Goal: Transaction & Acquisition: Purchase product/service

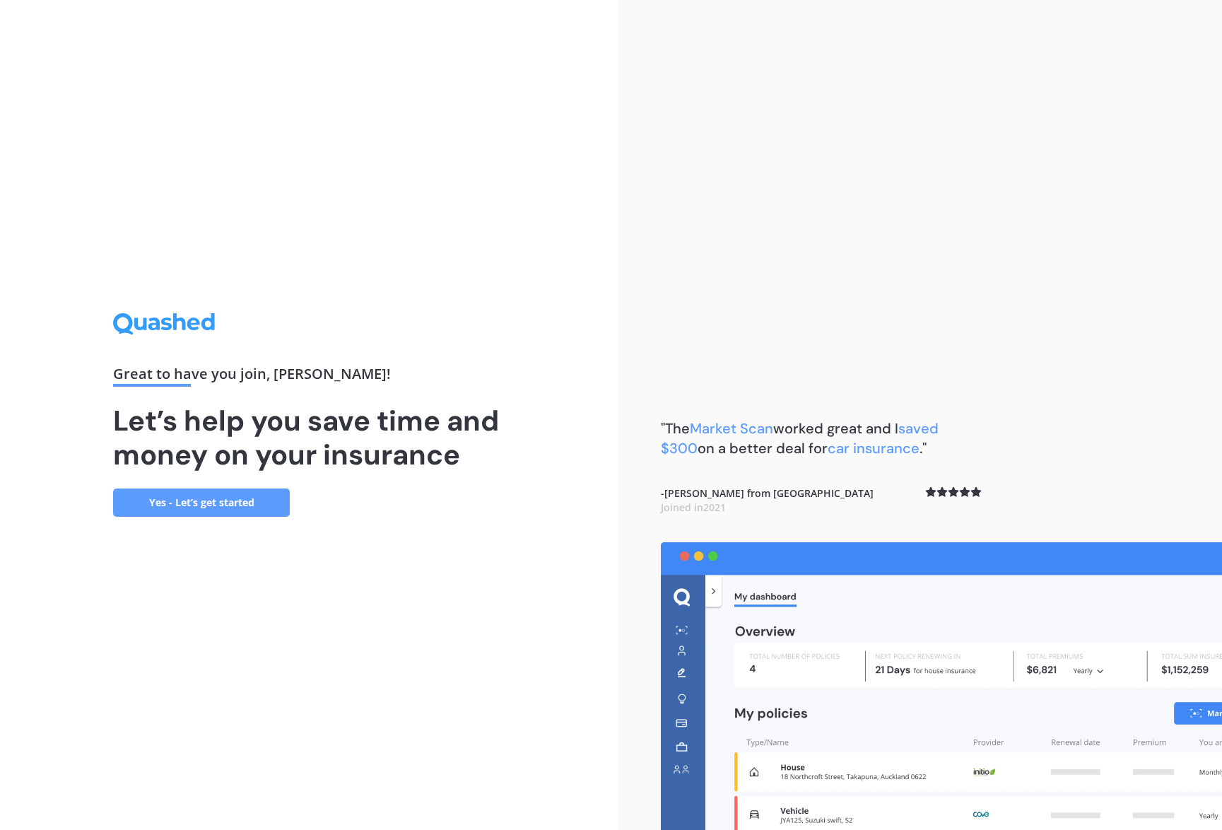
click at [176, 511] on link "Yes - Let’s get started" at bounding box center [201, 502] width 177 height 28
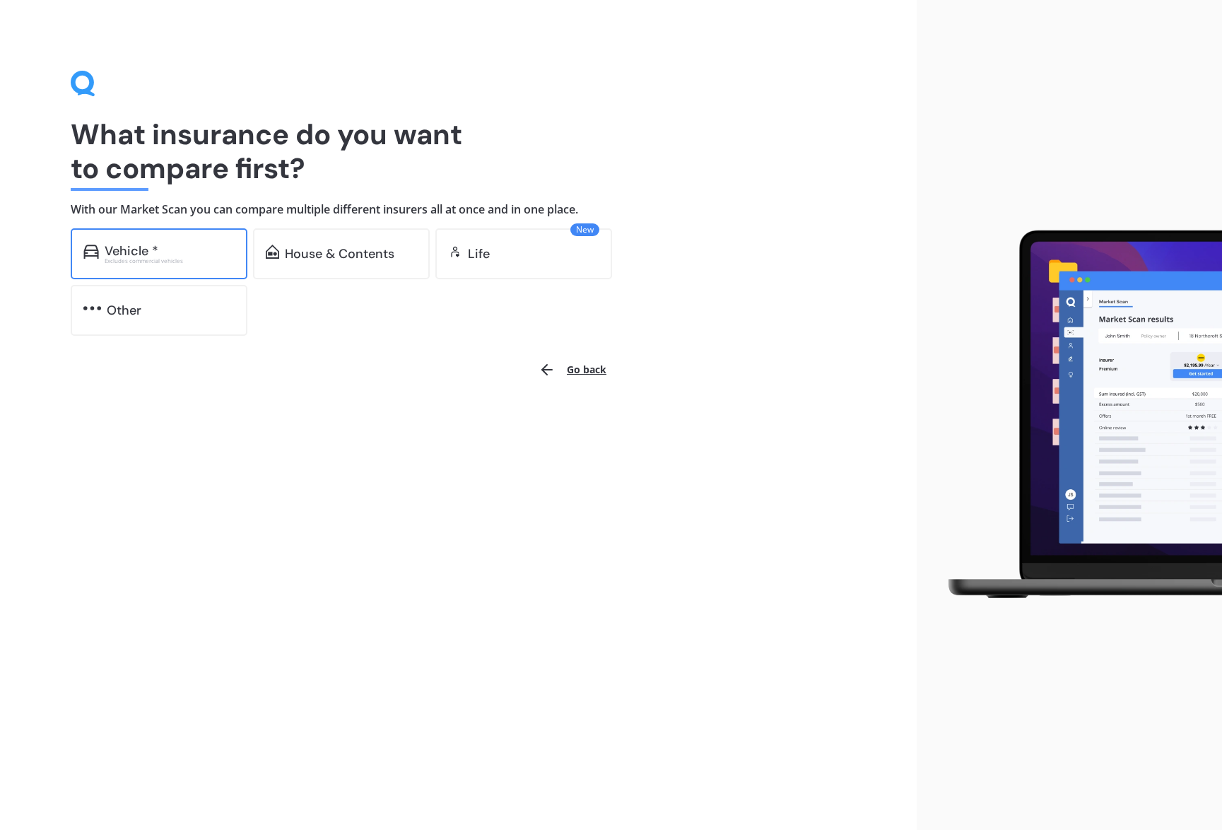
click at [132, 264] on div "Excludes commercial vehicles" at bounding box center [170, 261] width 130 height 6
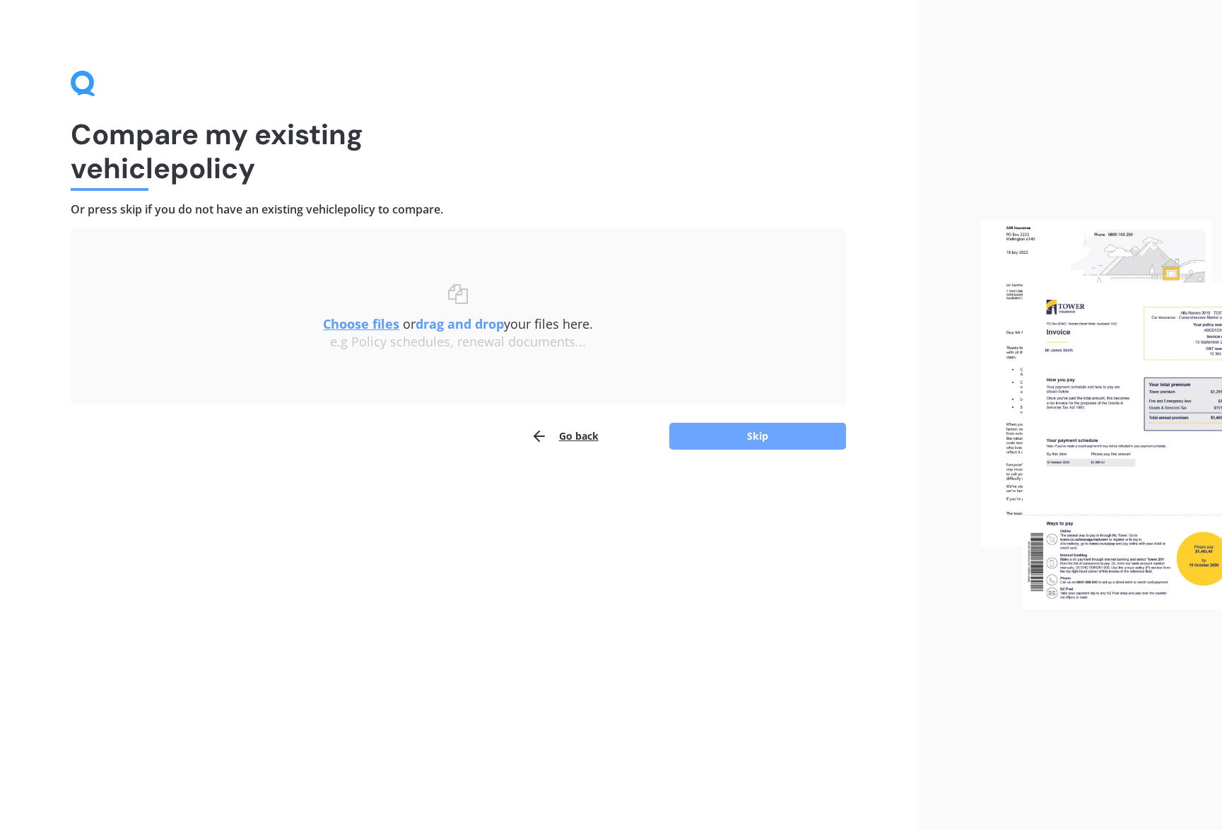
click at [726, 444] on button "Skip" at bounding box center [757, 436] width 177 height 27
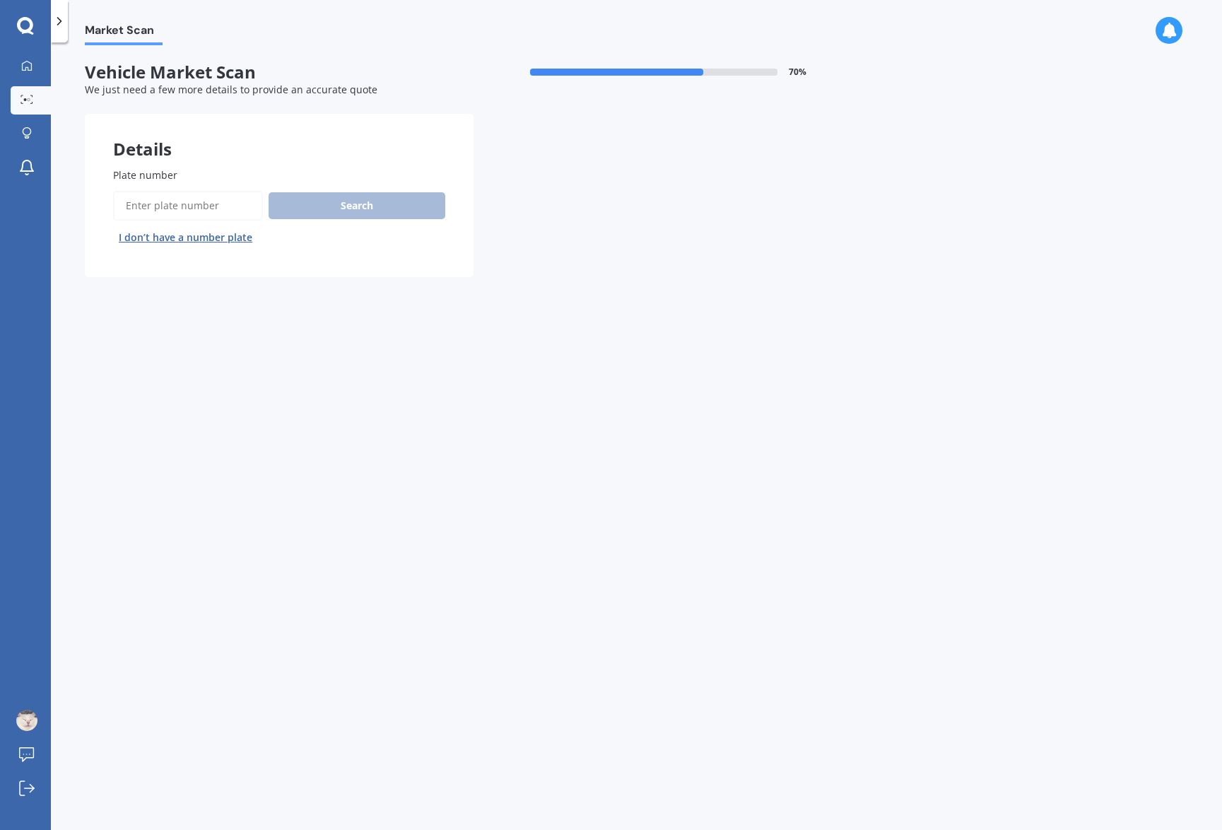
click at [207, 207] on input "Plate number" at bounding box center [188, 206] width 150 height 30
type input "rft817"
click at [353, 210] on button "Search" at bounding box center [357, 205] width 177 height 27
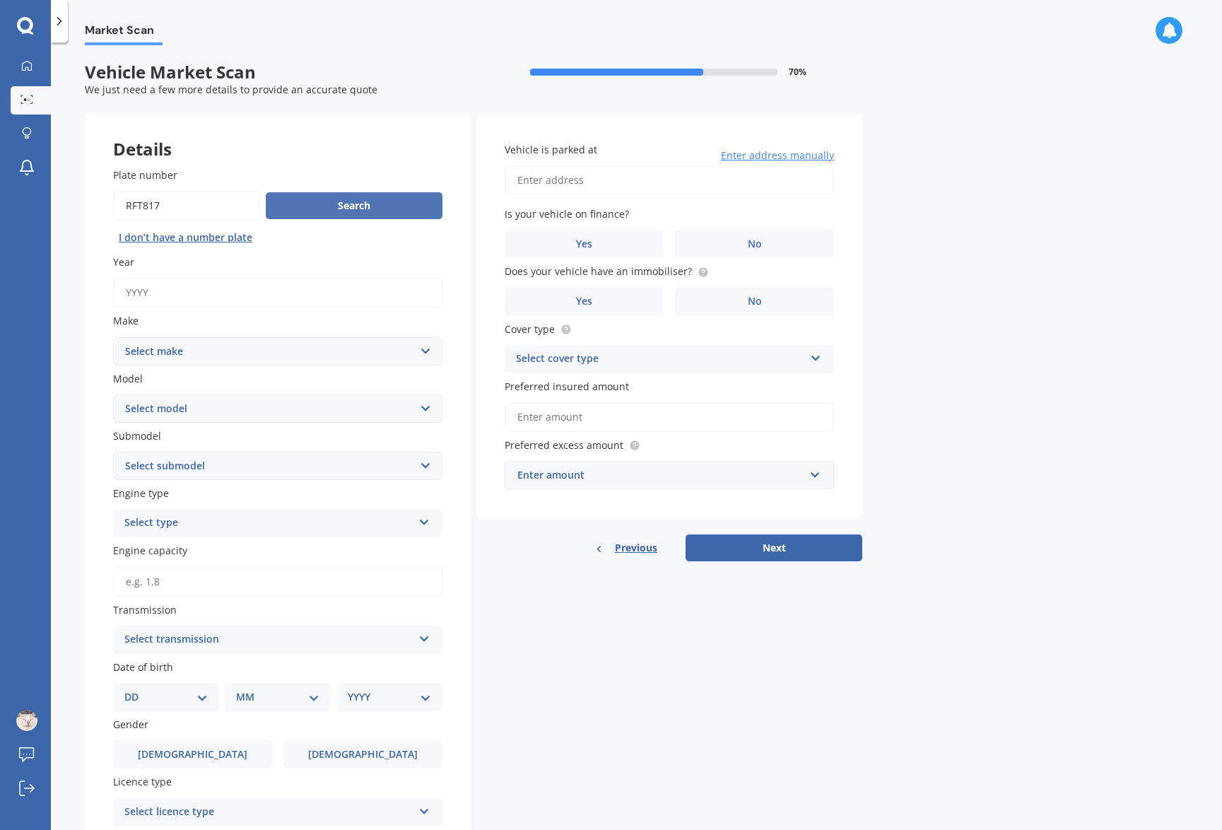
click at [309, 204] on button "Search" at bounding box center [354, 205] width 177 height 27
click at [262, 293] on input "Year" at bounding box center [277, 293] width 329 height 30
type input "2025"
click at [267, 351] on select "Select make AC ALFA ROMEO ASTON MARTIN AUDI AUSTIN BEDFORD Bentley BMW BYD CADI…" at bounding box center [277, 351] width 329 height 28
select select "TESLA"
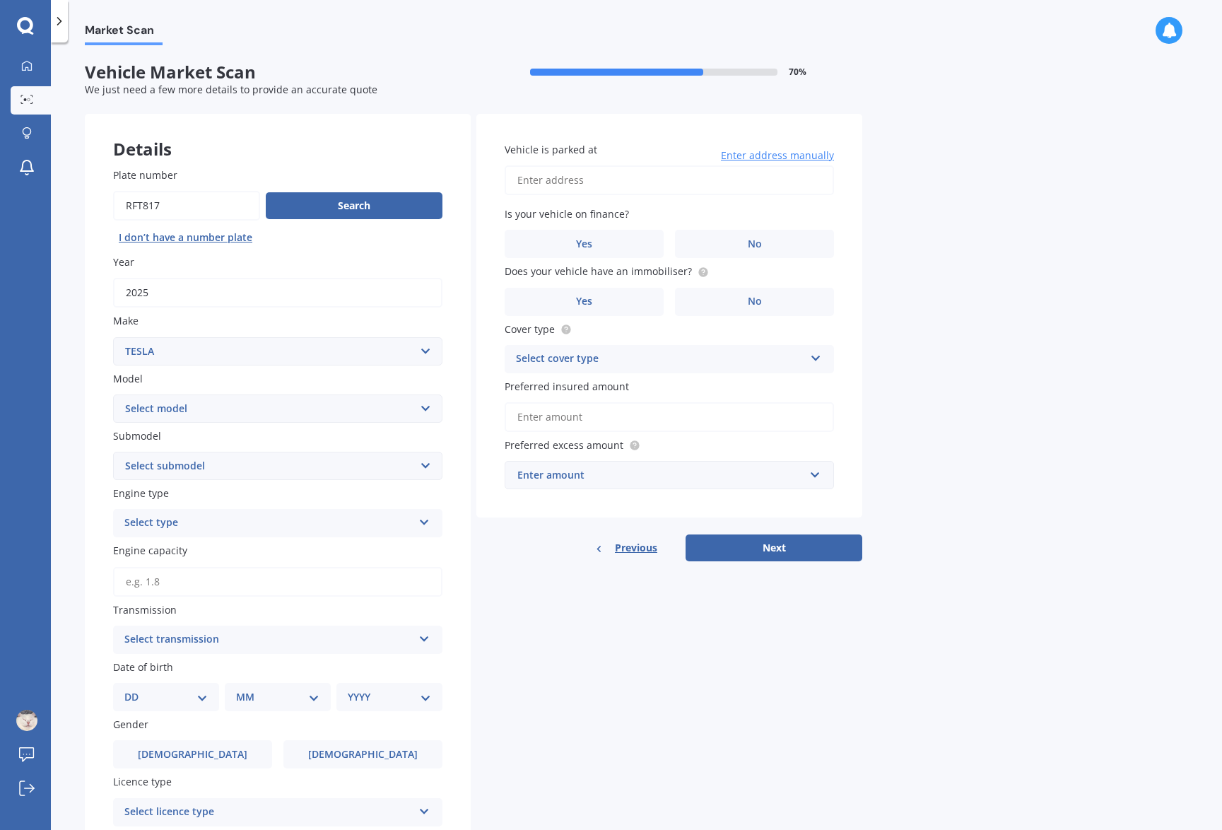
click at [113, 337] on select "Select make AC ALFA ROMEO ASTON MARTIN AUDI AUSTIN BEDFORD Bentley BMW BYD CADI…" at bounding box center [277, 351] width 329 height 28
click at [224, 413] on select "Select model 3 S X Y" at bounding box center [277, 408] width 329 height 28
select select "Y"
click at [113, 394] on select "Select model 3 S X Y" at bounding box center [277, 408] width 329 height 28
click at [209, 464] on select "Select submodel EV" at bounding box center [277, 466] width 329 height 28
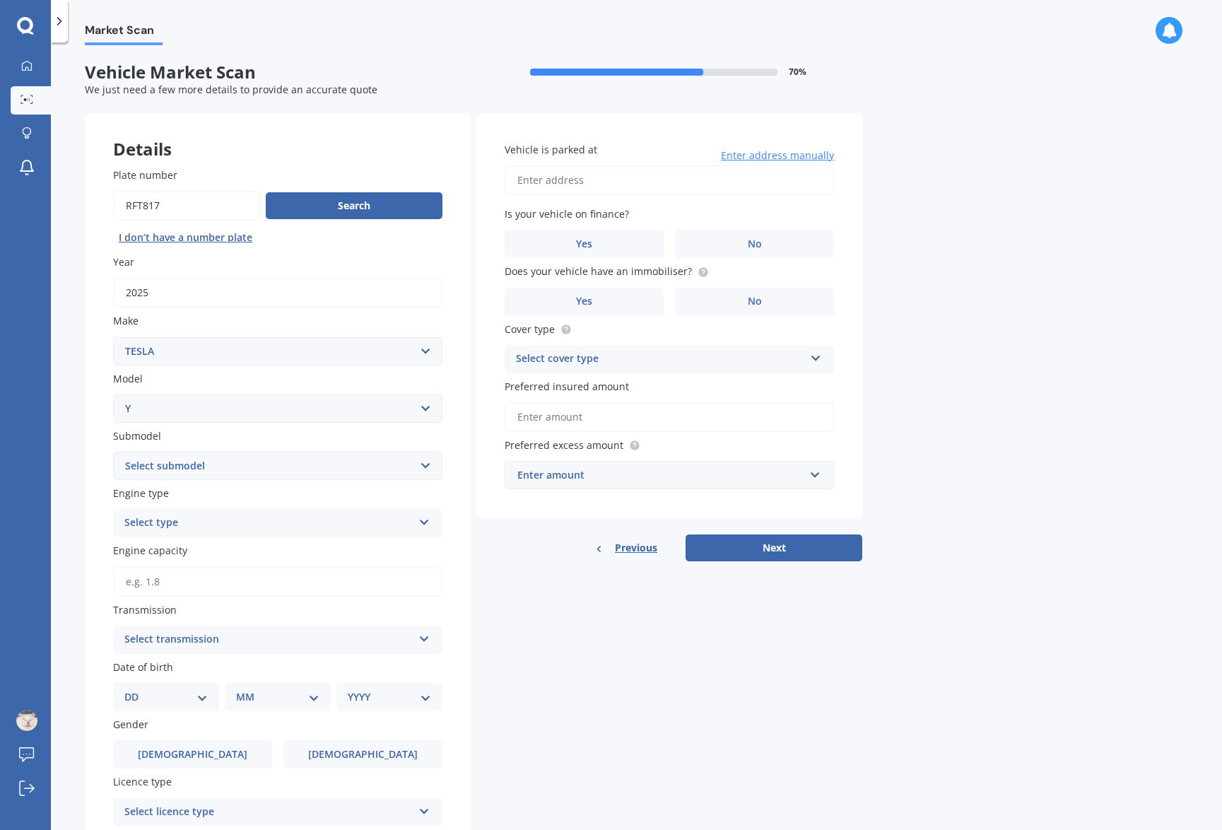
select select "EV"
click at [113, 452] on select "Select submodel EV" at bounding box center [277, 466] width 329 height 28
click at [206, 525] on div "Select type" at bounding box center [268, 523] width 288 height 17
click at [206, 525] on div "Petrol" at bounding box center [268, 523] width 288 height 17
click at [206, 525] on div "Select type" at bounding box center [271, 523] width 281 height 16
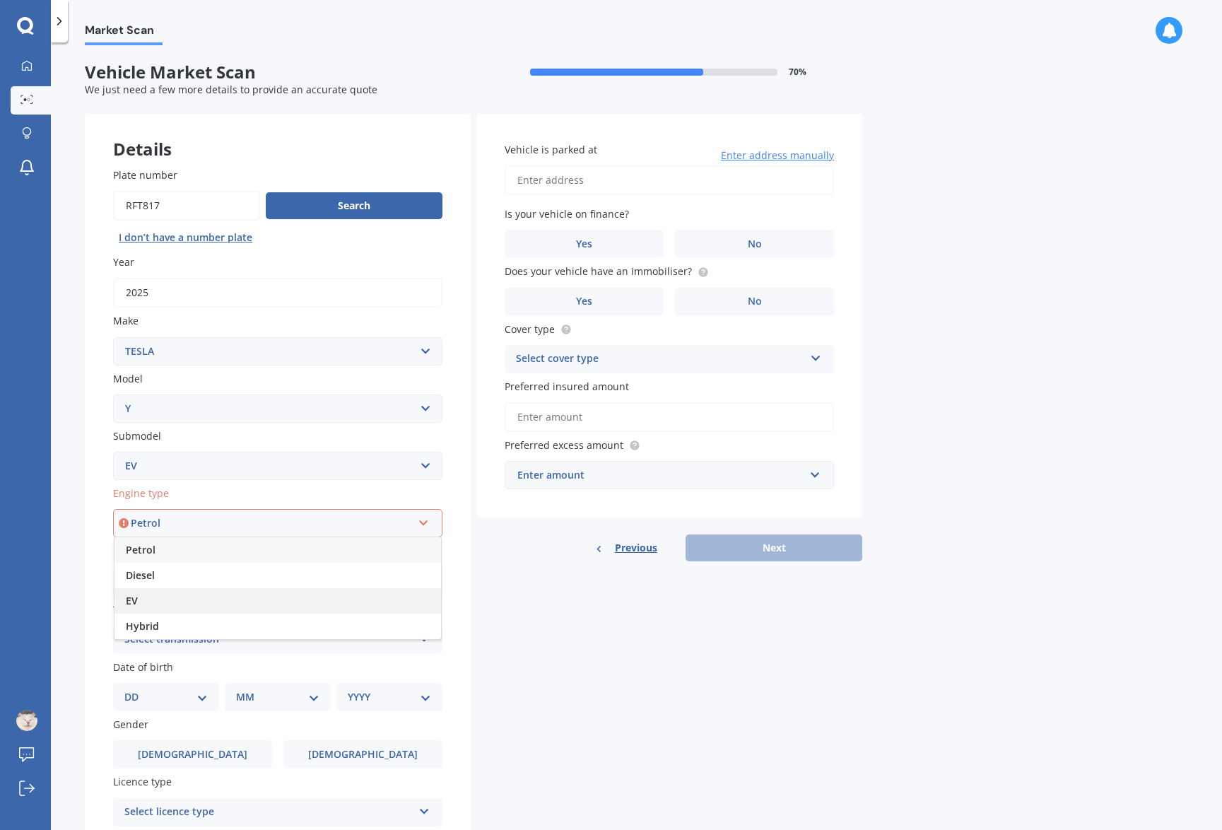
click at [201, 597] on div "EV" at bounding box center [278, 600] width 327 height 25
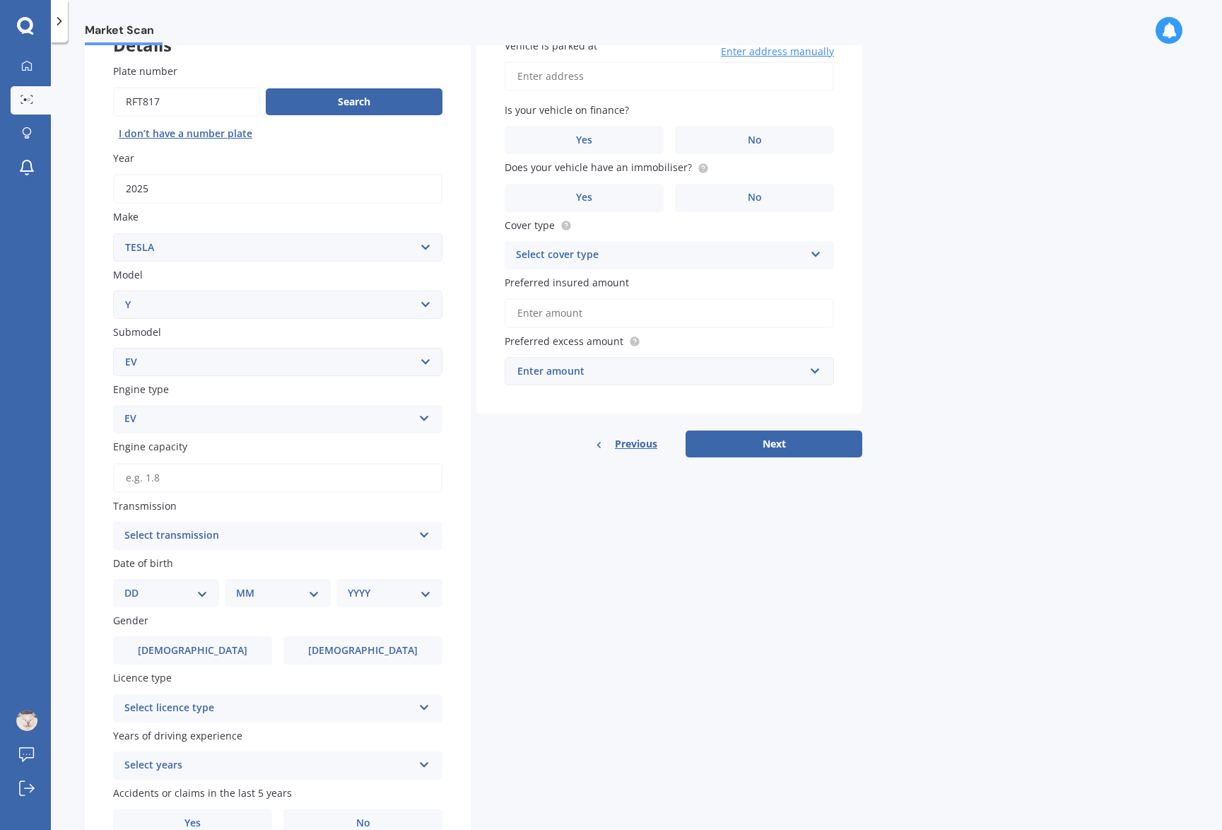
scroll to position [141, 0]
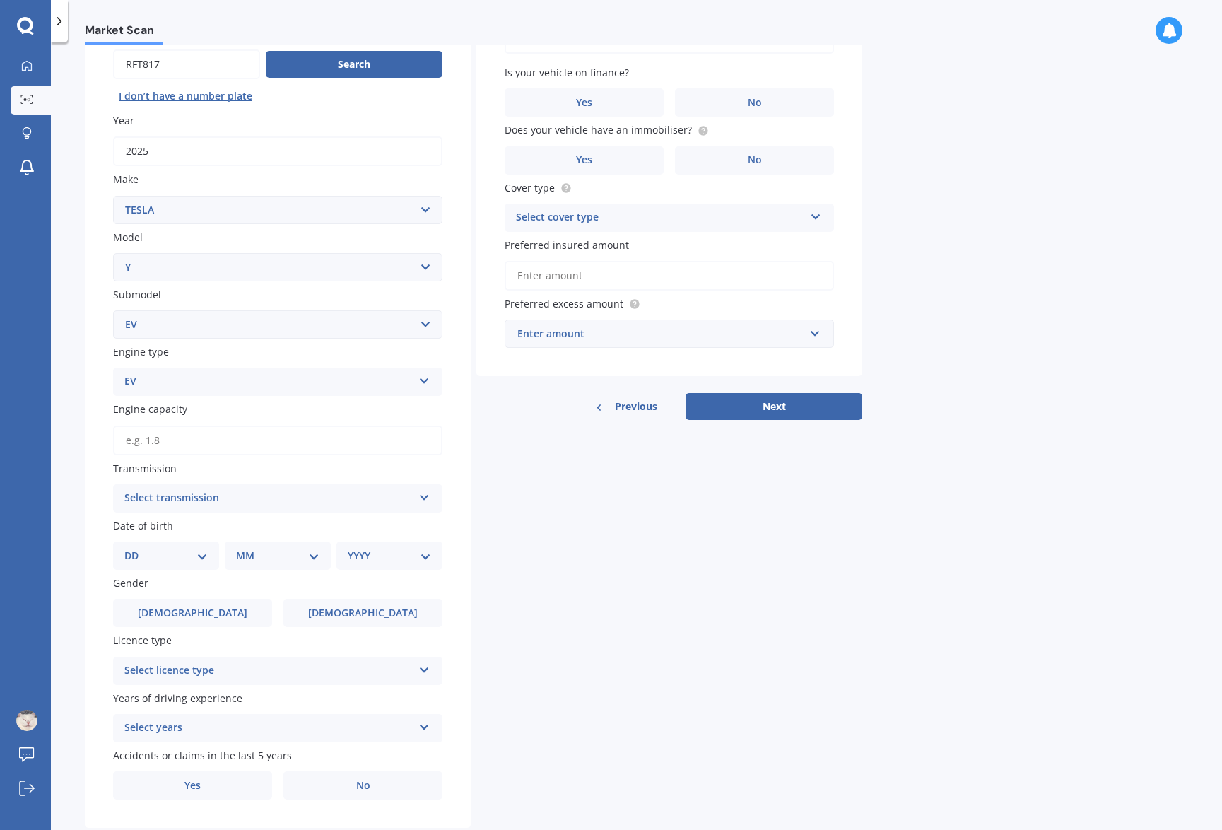
click at [228, 497] on div "Select transmission" at bounding box center [268, 498] width 288 height 17
click at [226, 532] on div "Auto Manual Other" at bounding box center [277, 552] width 329 height 78
click at [228, 498] on div "Select transmission" at bounding box center [271, 499] width 281 height 16
click at [215, 516] on div "Auto" at bounding box center [278, 525] width 327 height 25
click at [196, 552] on select "DD 01 02 03 04 05 06 07 08 09 10 11 12 13 14 15 16 17 18 19 20 21 22 23 24 25 2…" at bounding box center [165, 556] width 83 height 16
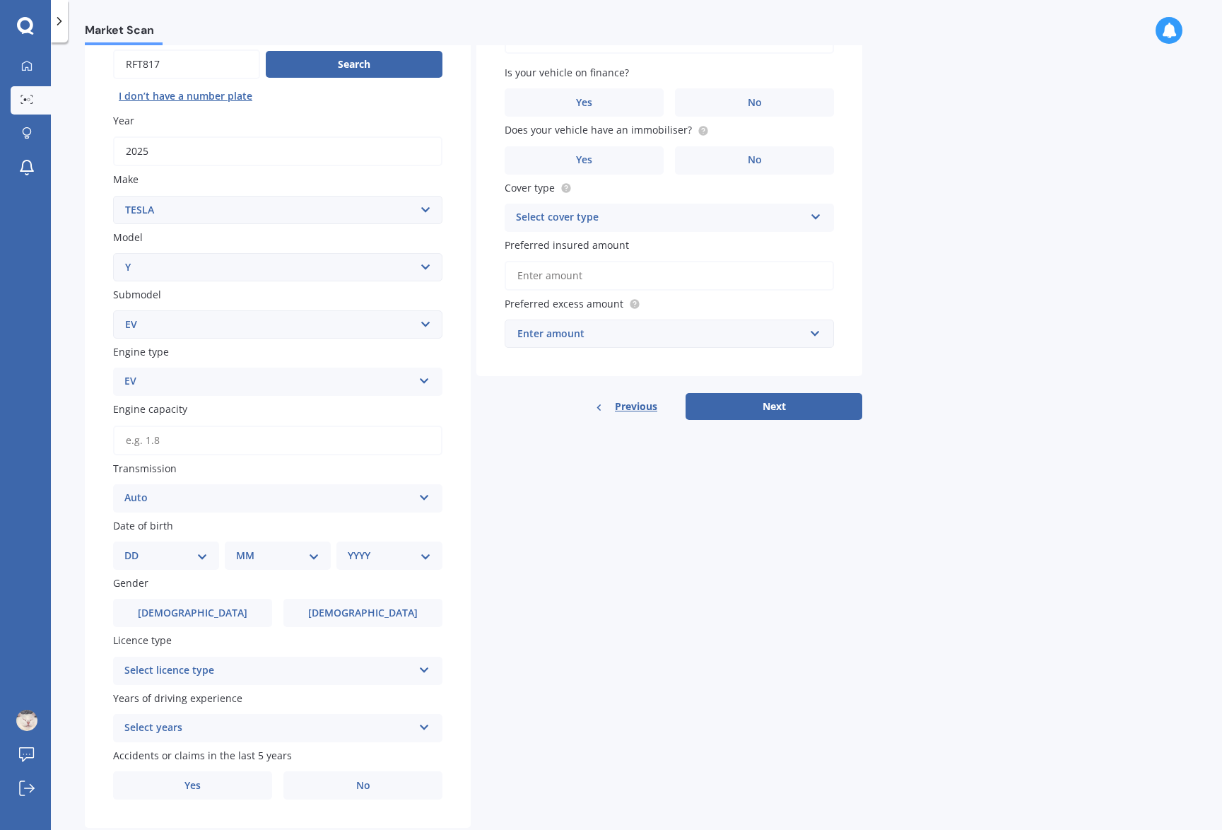
select select "16"
click at [136, 548] on select "DD 01 02 03 04 05 06 07 08 09 10 11 12 13 14 15 16 17 18 19 20 21 22 23 24 25 2…" at bounding box center [165, 556] width 83 height 16
click at [275, 554] on select "MM 01 02 03 04 05 06 07 08 09 10 11 12" at bounding box center [281, 556] width 78 height 16
select select "04"
click at [242, 548] on select "MM 01 02 03 04 05 06 07 08 09 10 11 12" at bounding box center [281, 556] width 78 height 16
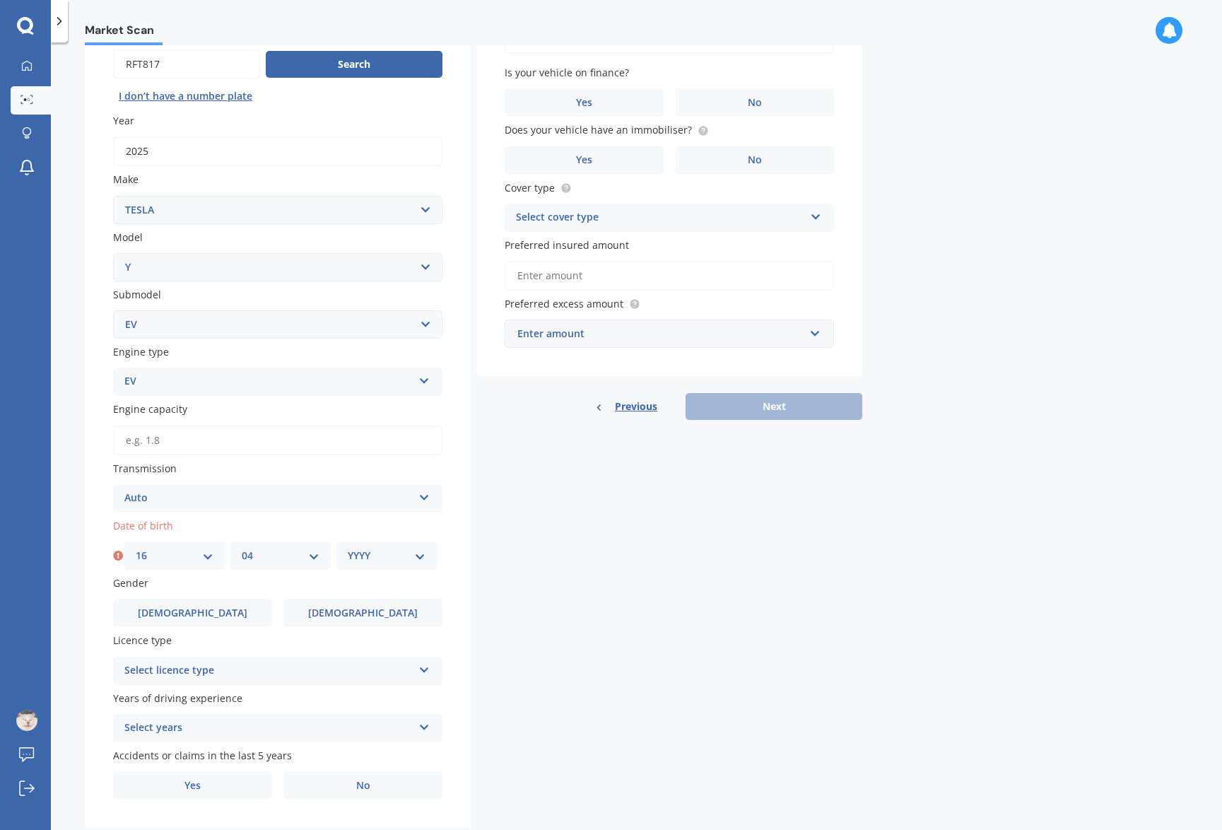
click at [371, 558] on select "YYYY 2025 2024 2023 2022 2021 2020 2019 2018 2017 2016 2015 2014 2013 2012 2011…" at bounding box center [387, 556] width 78 height 16
select select "1983"
click at [348, 548] on select "YYYY 2025 2024 2023 2022 2021 2020 2019 2018 2017 2016 2015 2014 2013 2012 2011…" at bounding box center [387, 556] width 78 height 16
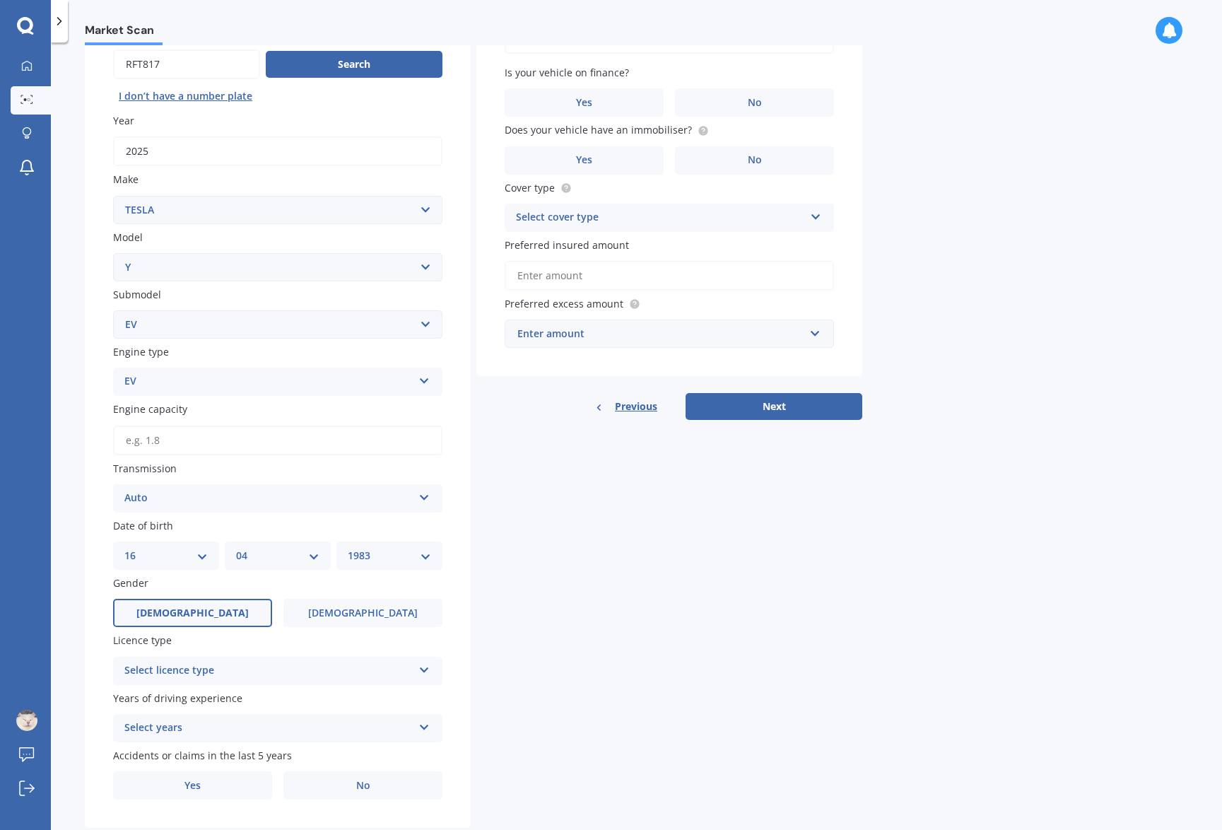
click at [223, 614] on label "Male" at bounding box center [192, 613] width 159 height 28
click at [0, 0] on input "Male" at bounding box center [0, 0] width 0 height 0
click at [262, 679] on div "Select licence type NZ Full NZ Restricted NZ Learners Australia United Kingdom …" at bounding box center [277, 671] width 329 height 28
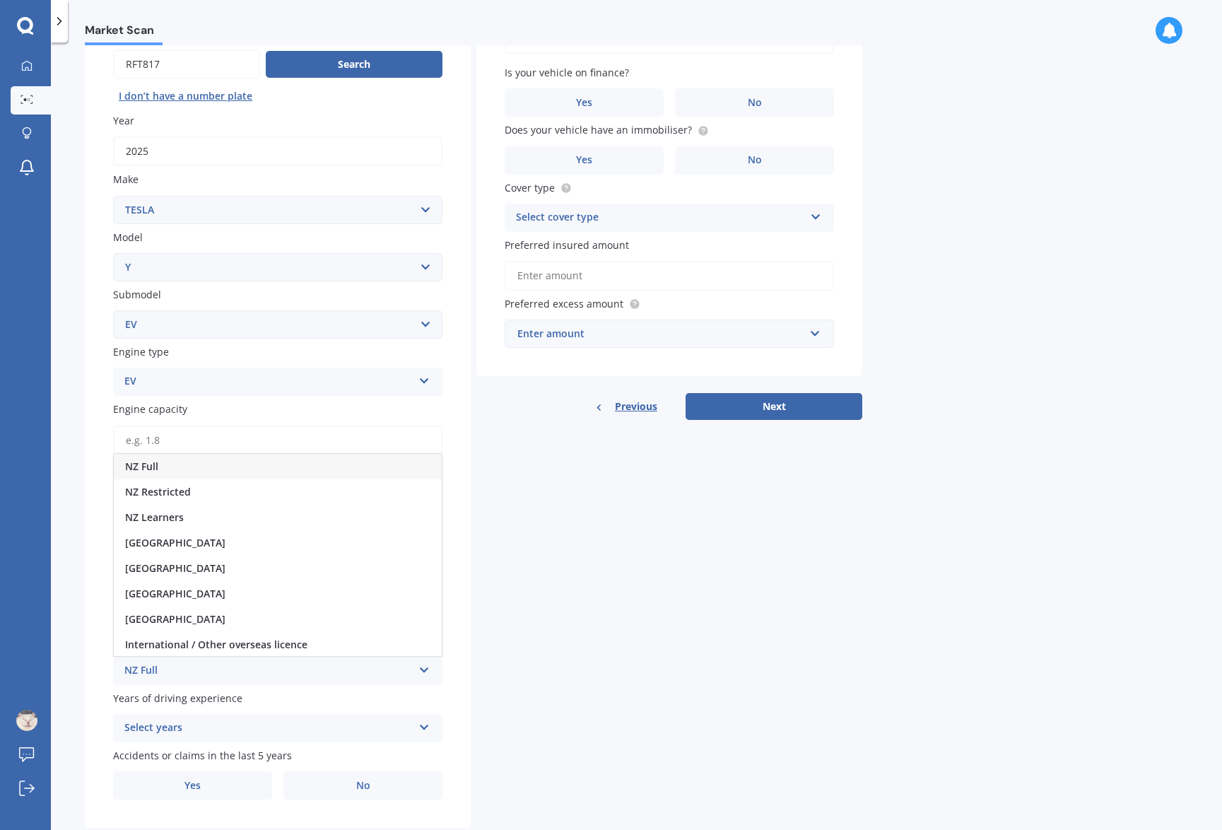
click at [262, 679] on div "NZ Full NZ Full NZ Restricted NZ Learners Australia United Kingdom Ireland Sout…" at bounding box center [277, 671] width 329 height 28
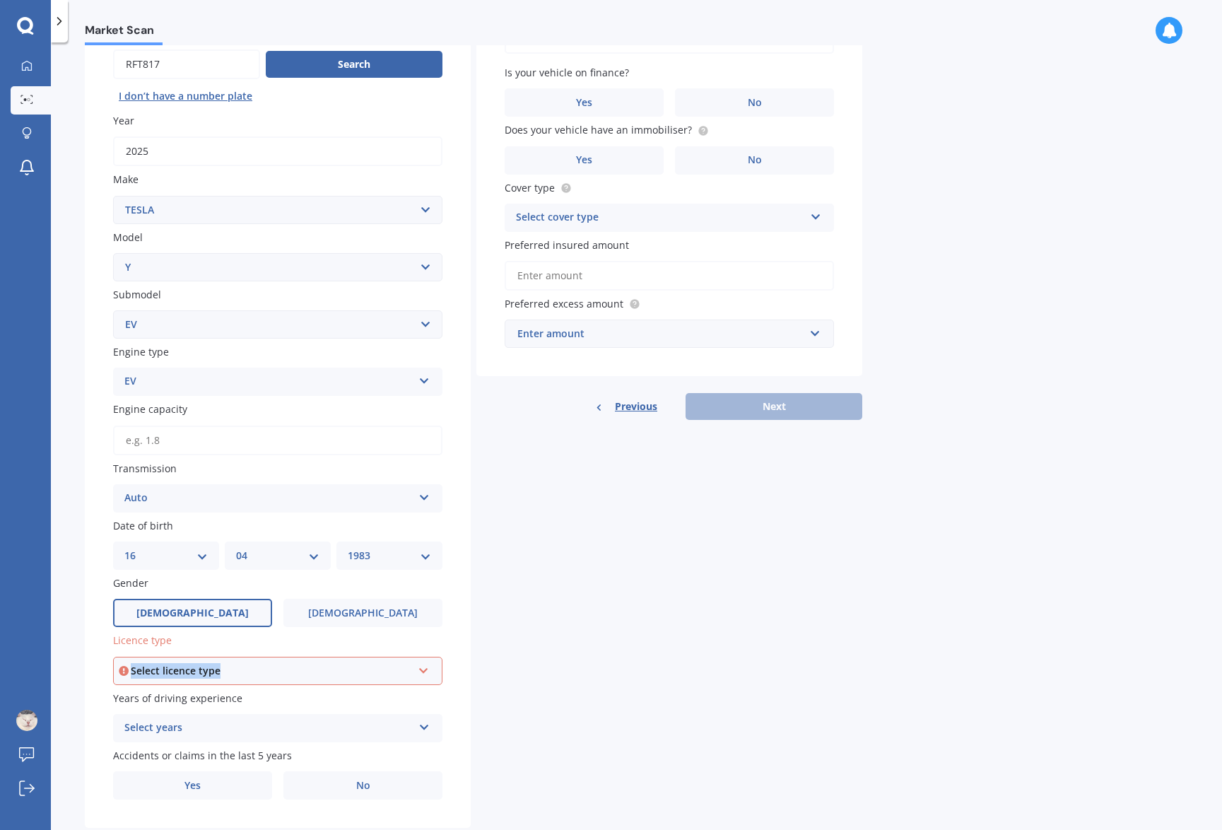
click at [247, 672] on div "Select licence type" at bounding box center [271, 671] width 281 height 16
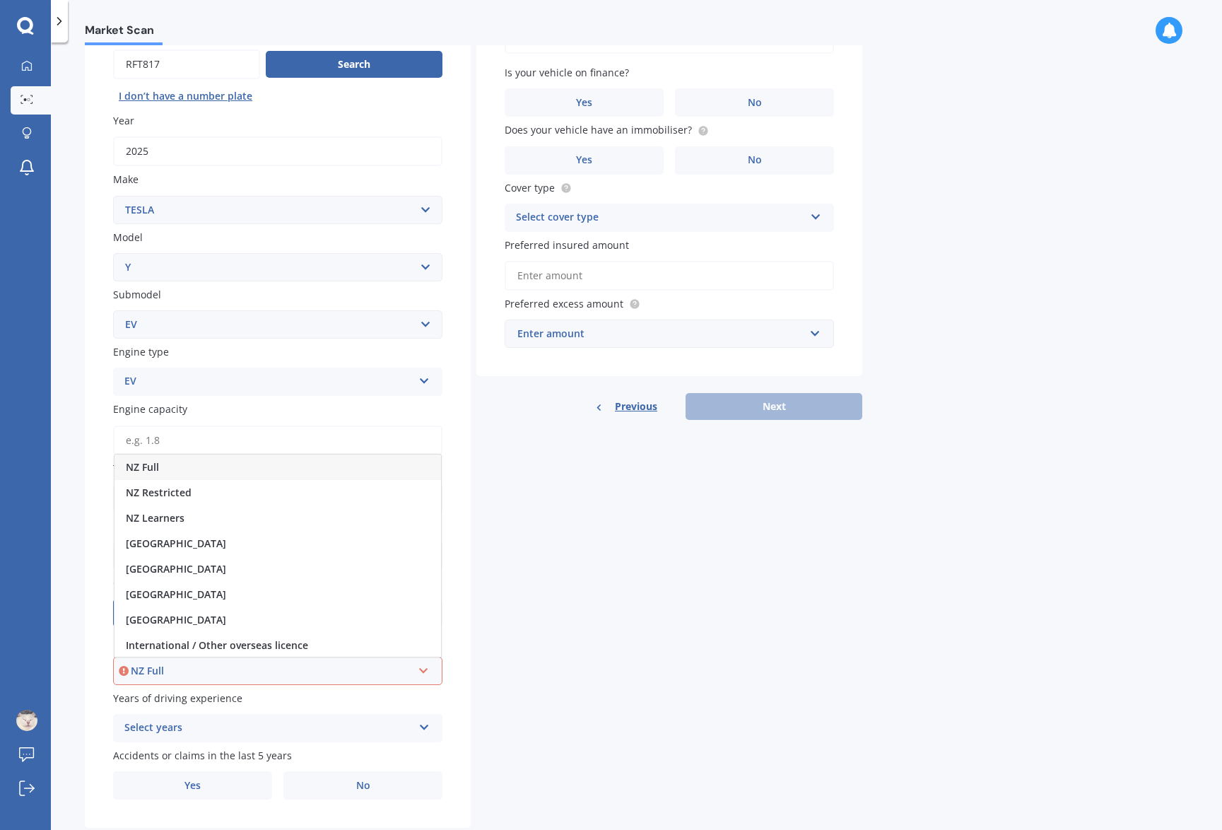
click at [184, 467] on div "NZ Full" at bounding box center [278, 467] width 327 height 25
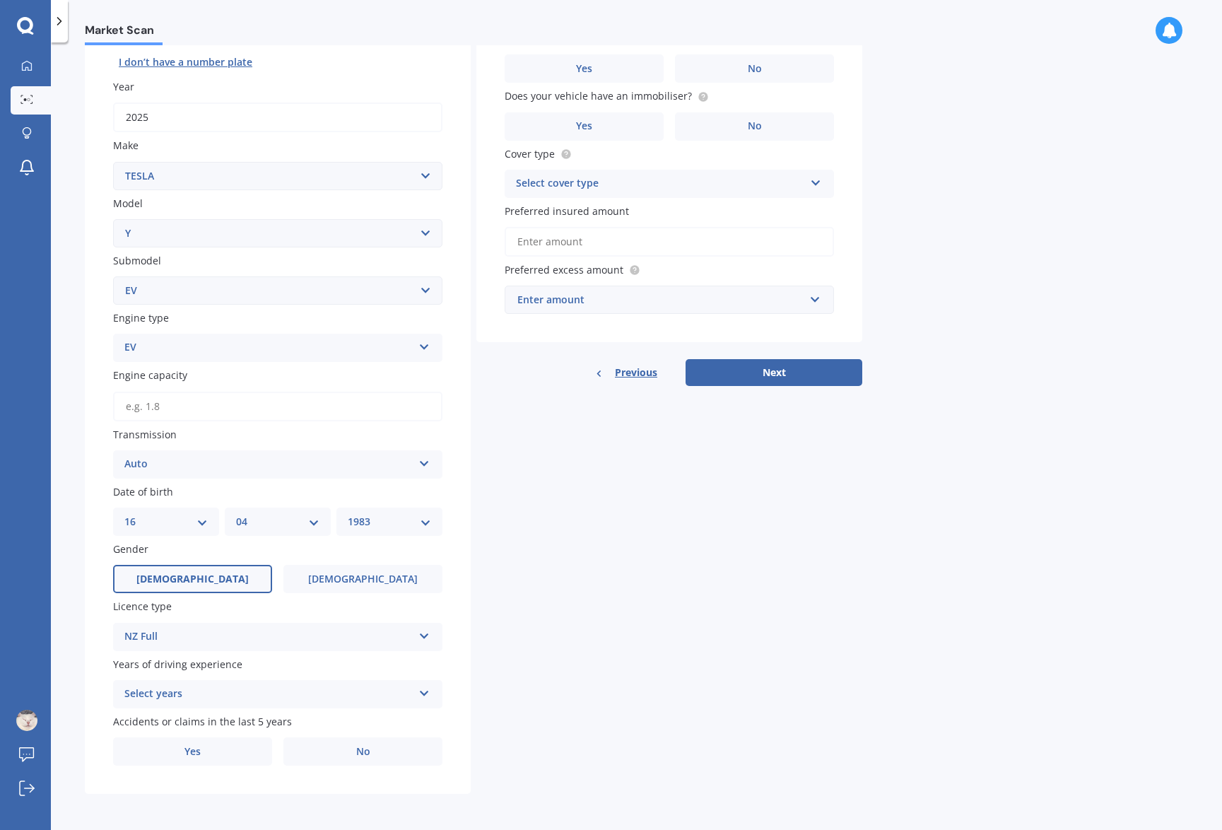
scroll to position [176, 0]
click at [312, 691] on div "Select years" at bounding box center [268, 693] width 288 height 17
click at [213, 570] on div "5 or more years" at bounding box center [278, 563] width 328 height 25
click at [239, 756] on label "Yes" at bounding box center [192, 751] width 159 height 28
click at [0, 0] on input "Yes" at bounding box center [0, 0] width 0 height 0
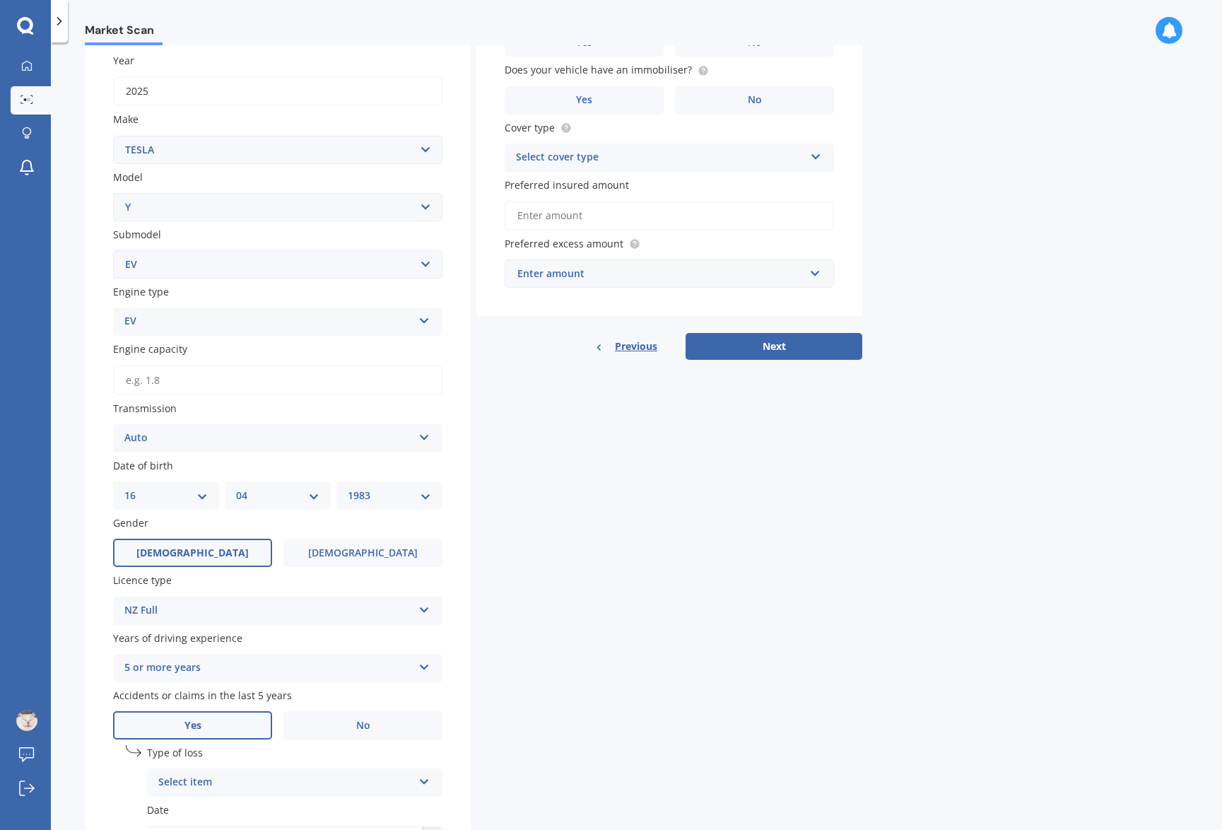
scroll to position [329, 0]
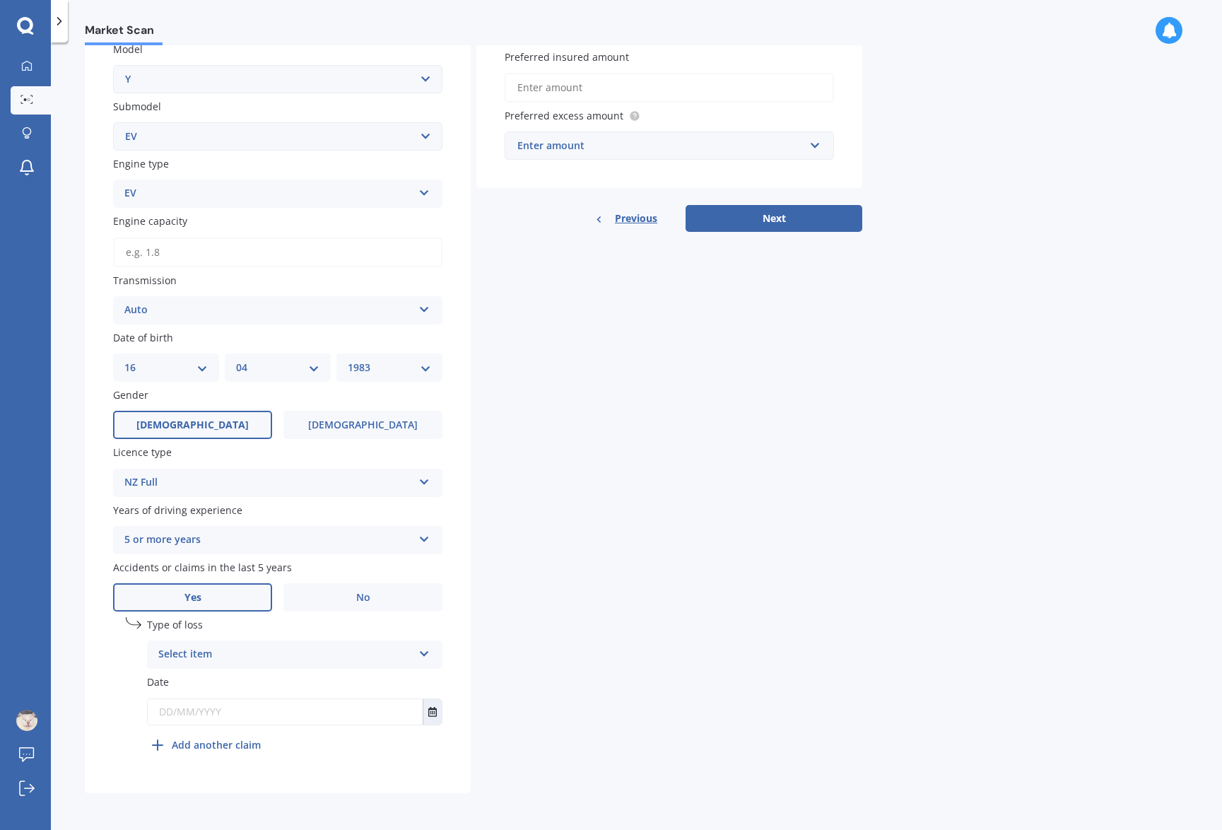
click at [385, 660] on div "Select item" at bounding box center [285, 654] width 254 height 17
click at [358, 706] on div "Not at fault accident" at bounding box center [295, 707] width 294 height 25
click at [435, 712] on icon "Select date" at bounding box center [432, 712] width 8 height 10
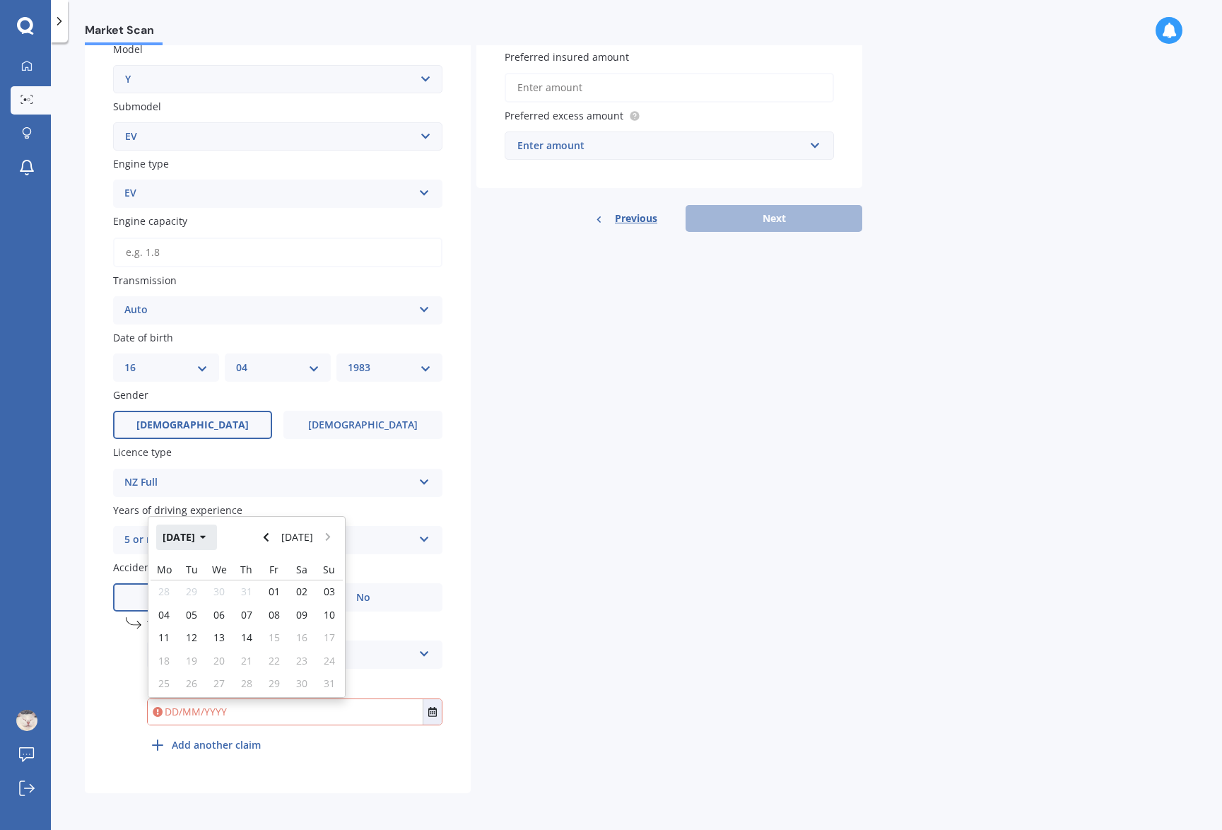
click at [201, 539] on button "Aug 2025" at bounding box center [186, 537] width 61 height 25
click at [324, 641] on div "Aug" at bounding box center [319, 627] width 48 height 45
click at [248, 643] on span "14" at bounding box center [246, 637] width 11 height 13
type input "14/08/2025"
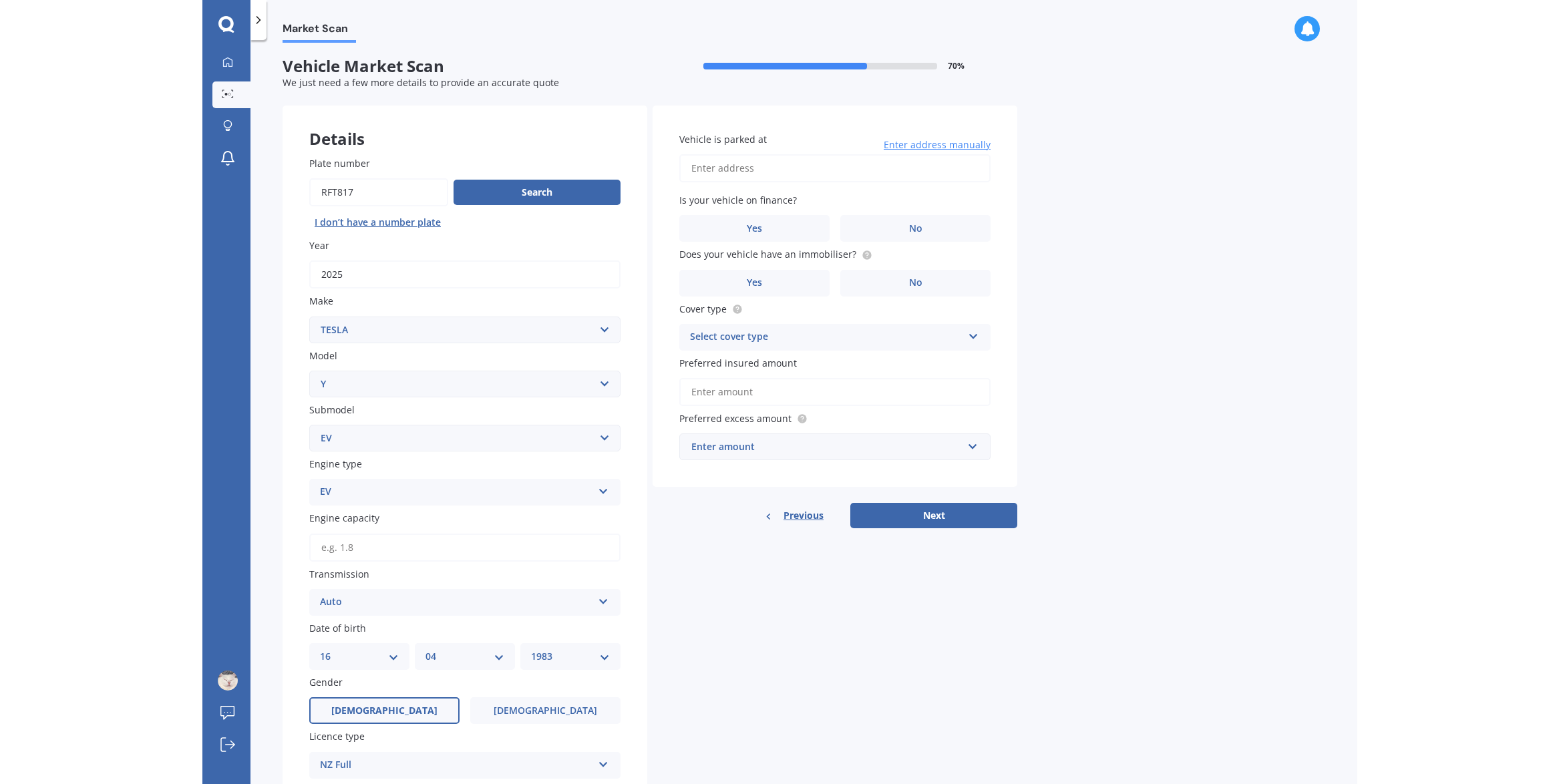
scroll to position [0, 0]
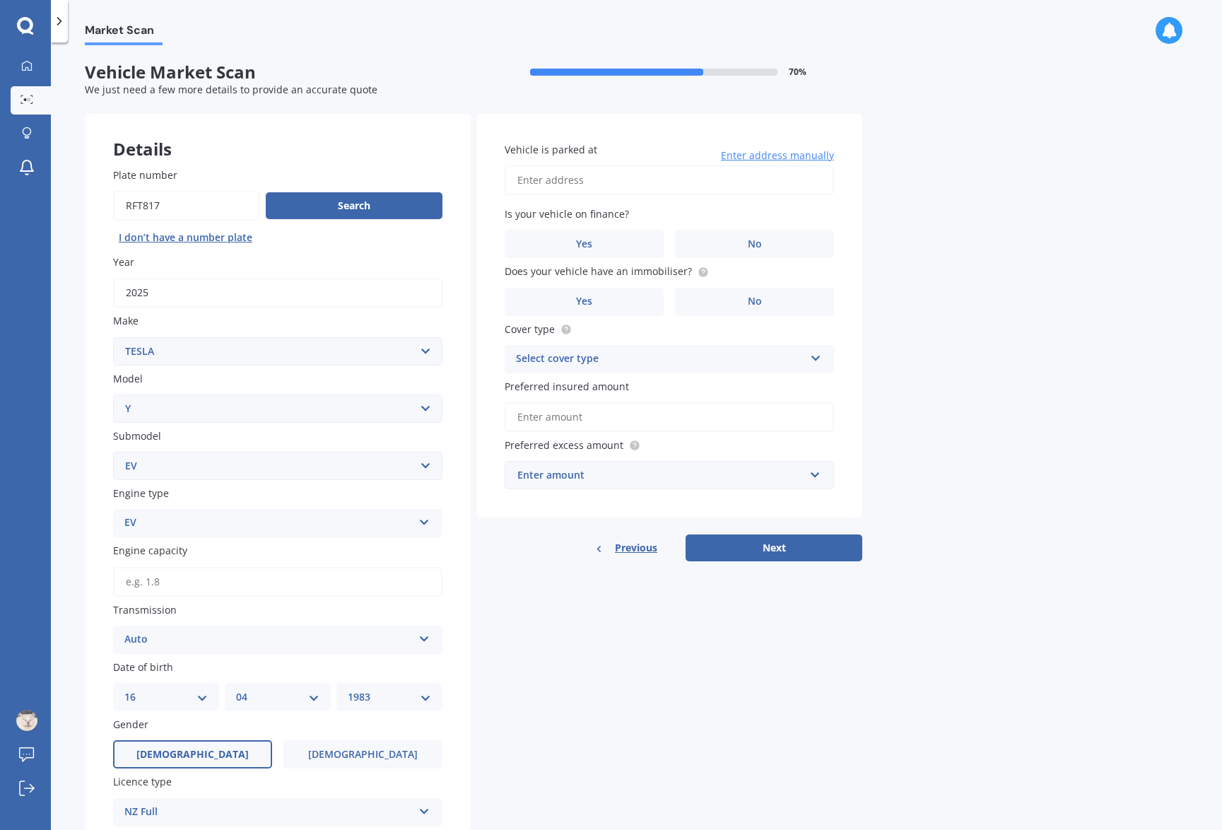
click at [588, 179] on input "Vehicle is parked at" at bounding box center [669, 180] width 329 height 30
type input "27 Rifleman Rise, Unsworth Heights, North Shore 0632"
click at [807, 172] on input "27 Rifleman Rise, Unsworth Heights, North Shore 0632" at bounding box center [669, 180] width 329 height 30
click at [624, 241] on label "Yes" at bounding box center [584, 244] width 159 height 28
click at [0, 0] on input "Yes" at bounding box center [0, 0] width 0 height 0
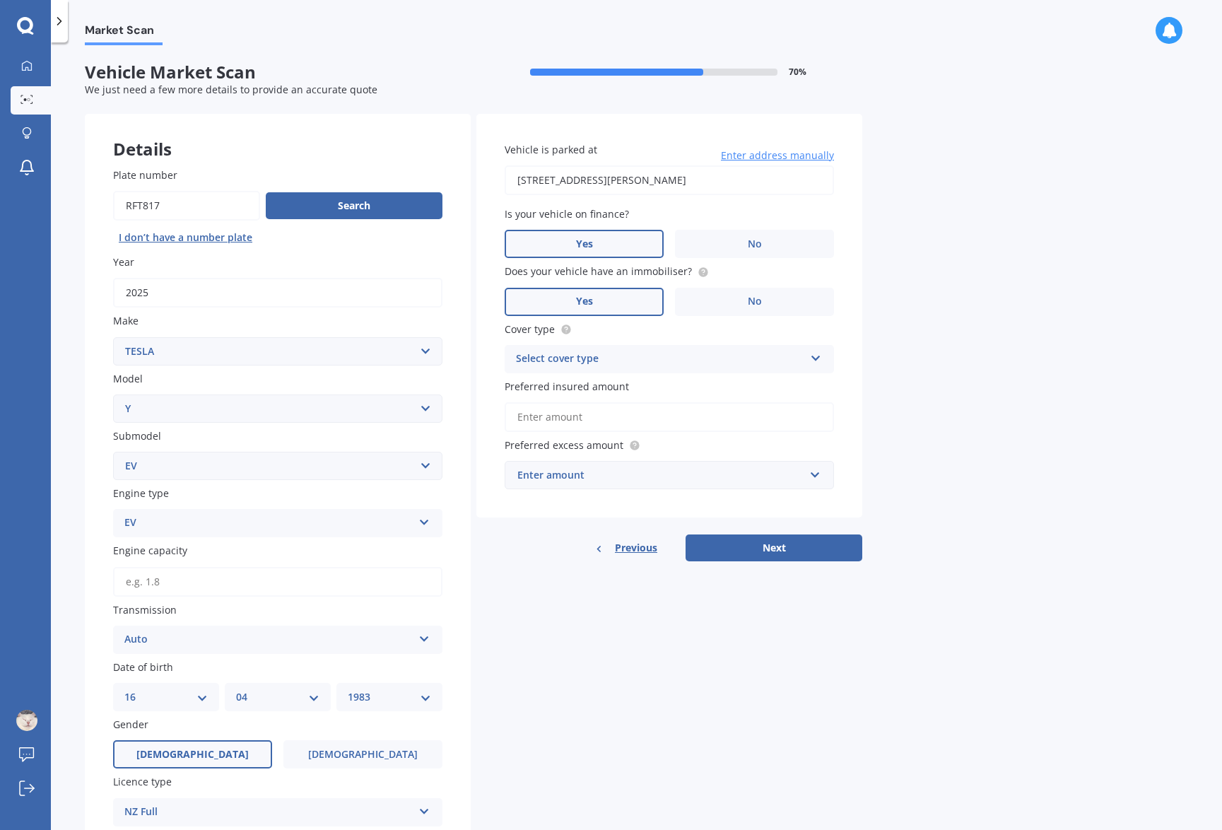
click at [597, 289] on label "Yes" at bounding box center [584, 302] width 159 height 28
click at [0, 0] on input "Yes" at bounding box center [0, 0] width 0 height 0
click at [660, 361] on div "Select cover type" at bounding box center [660, 359] width 288 height 17
click at [650, 387] on div "Comprehensive" at bounding box center [669, 386] width 328 height 25
click at [654, 472] on div "Enter amount" at bounding box center [660, 475] width 287 height 16
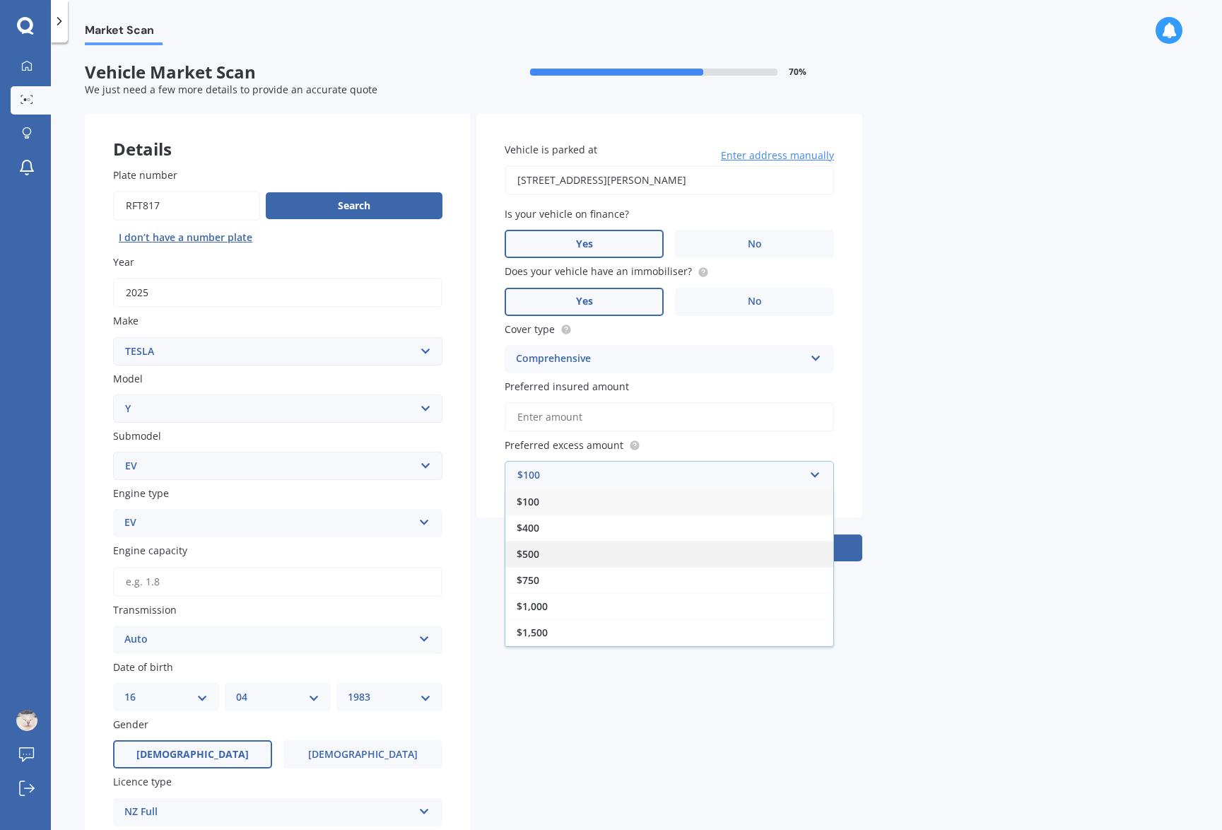
click at [625, 556] on div "$500" at bounding box center [669, 554] width 328 height 26
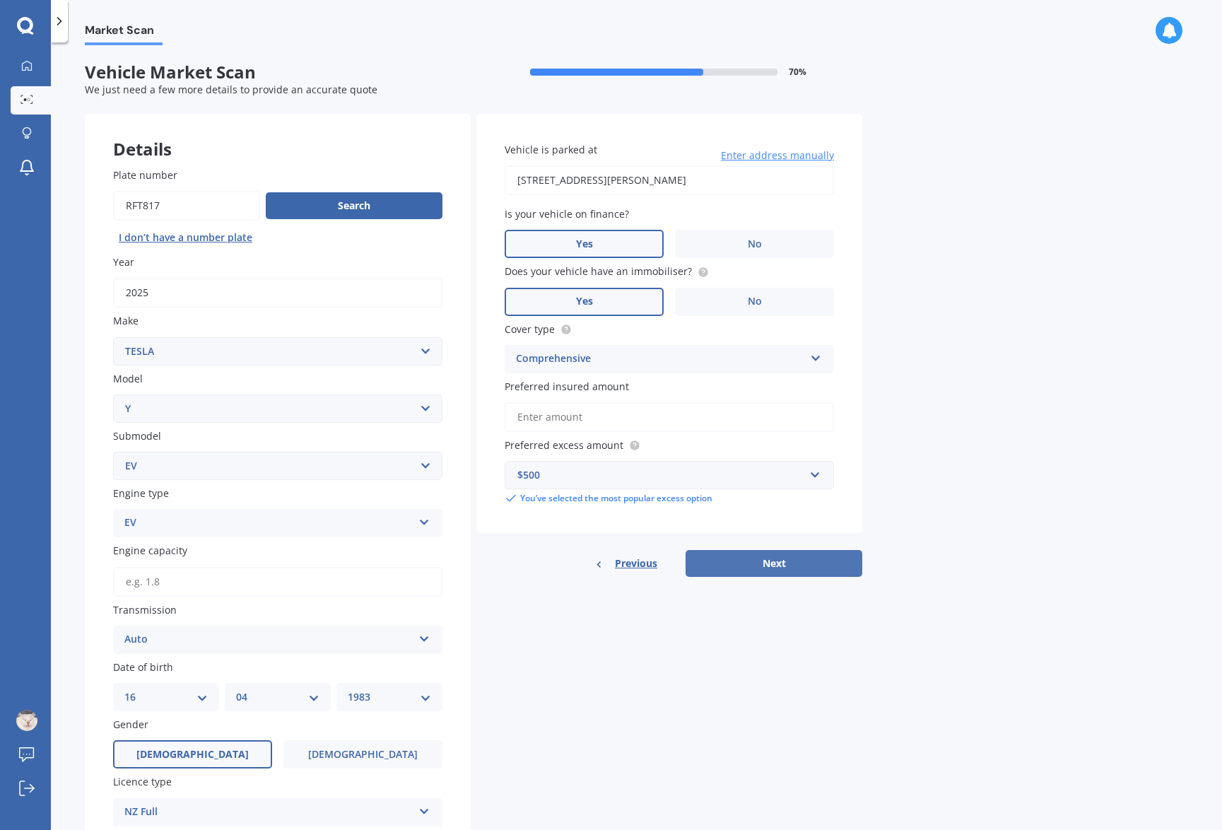
click at [738, 570] on button "Next" at bounding box center [774, 563] width 177 height 27
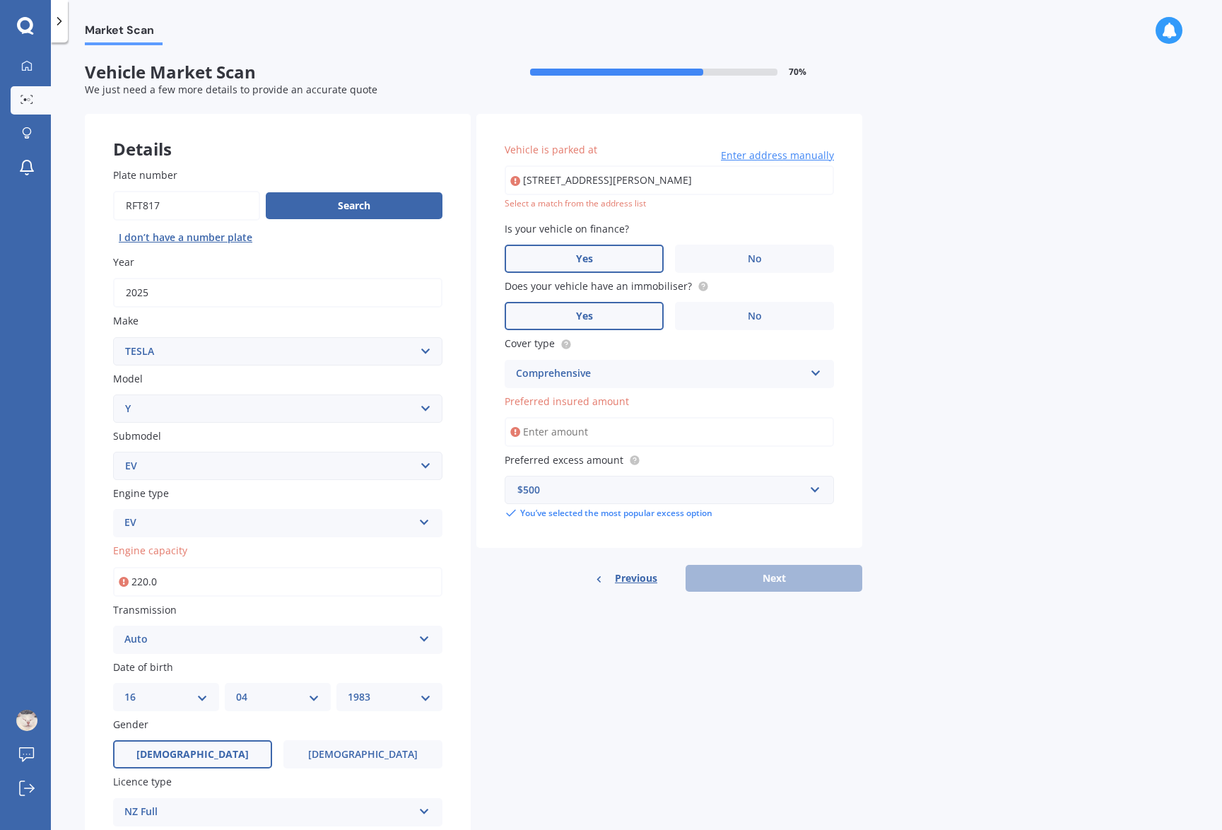
type input "220.0"
type input "27 Rifleman Rise, Unsworth Heights, Auckland 0632 뉴질랜드"
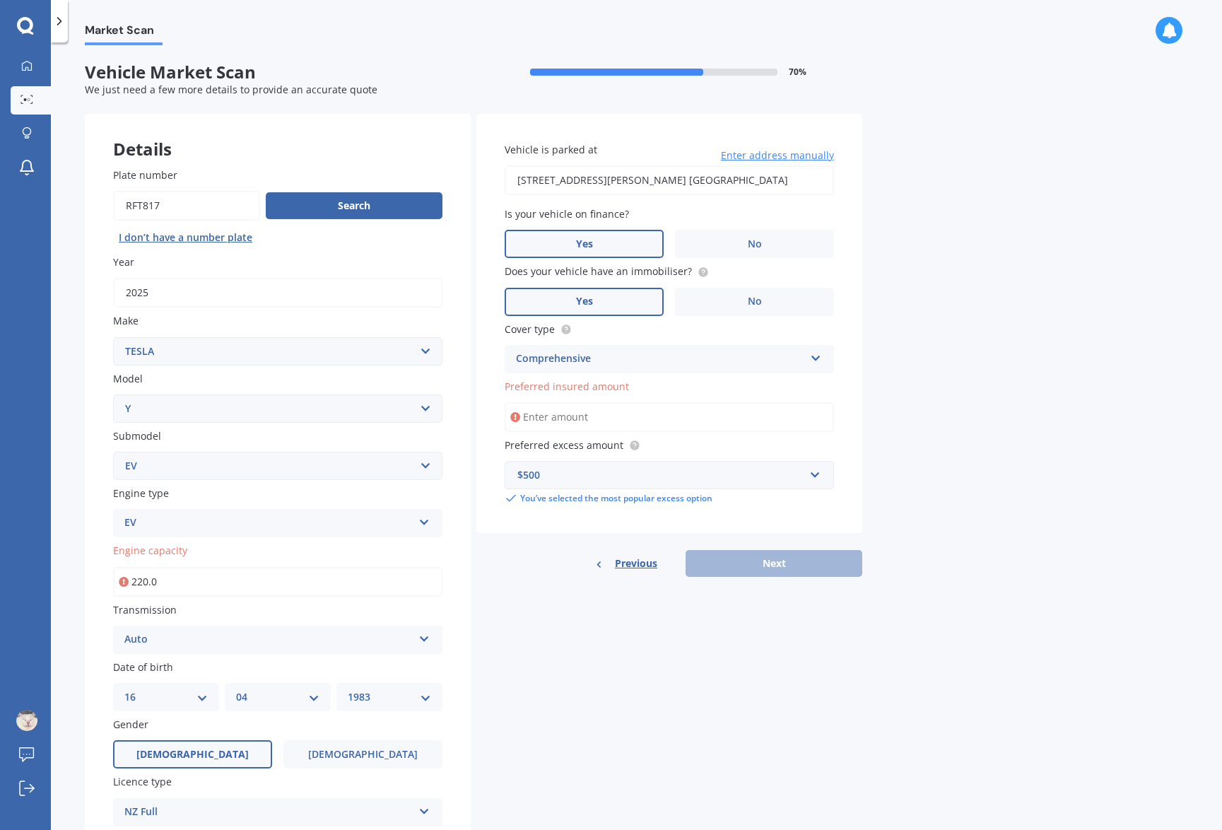
click at [605, 418] on input "Preferred insured amount" at bounding box center [669, 417] width 329 height 30
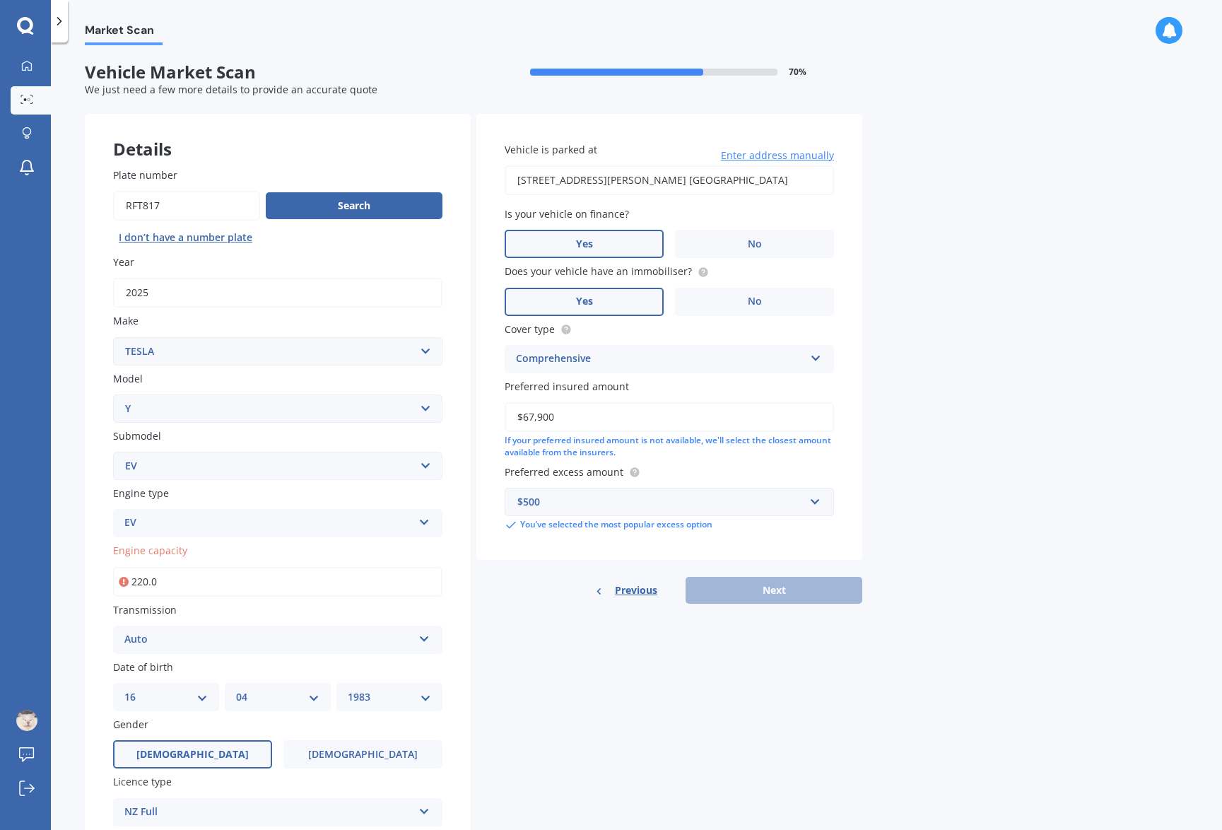
type input "$67,900"
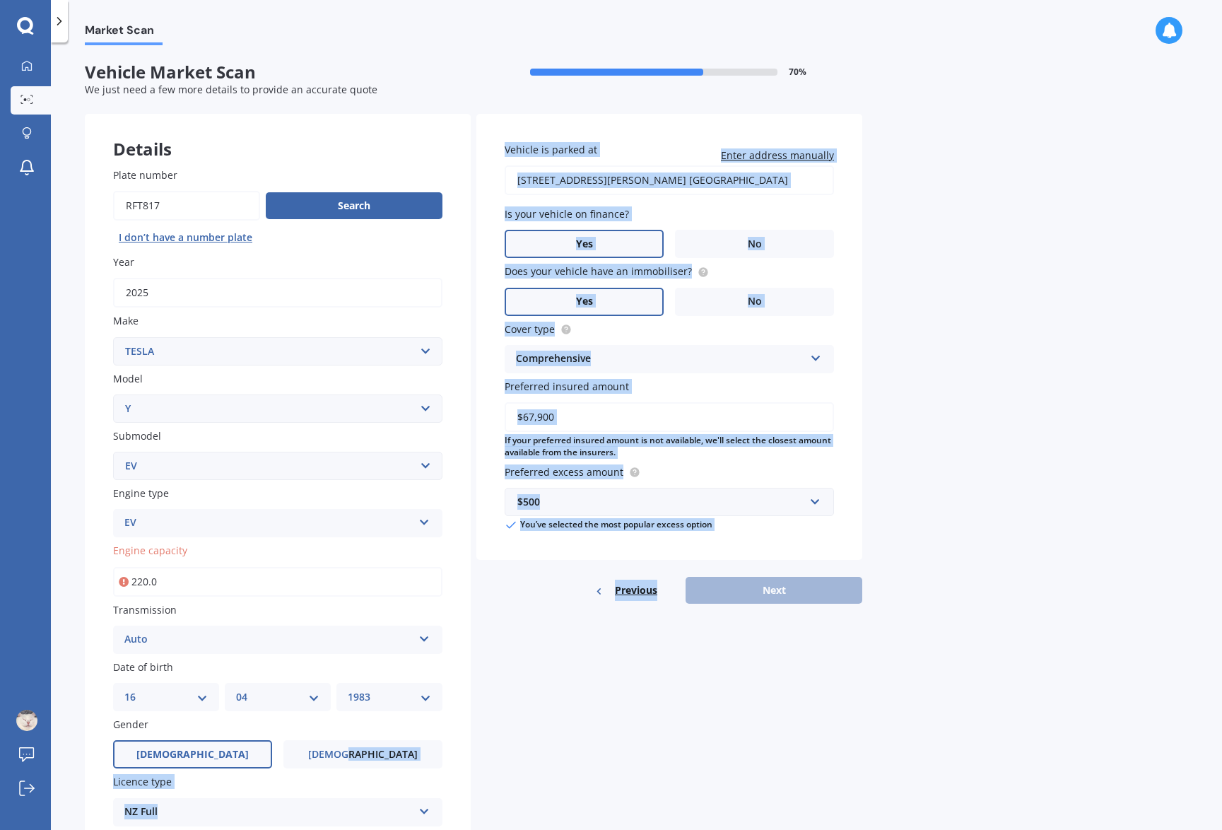
drag, startPoint x: 761, startPoint y: 598, endPoint x: 226, endPoint y: 783, distance: 566.3
click at [226, 783] on div "Details Plate number Search I don’t have a number plate Year 2025 Make Select m…" at bounding box center [474, 618] width 778 height 1009
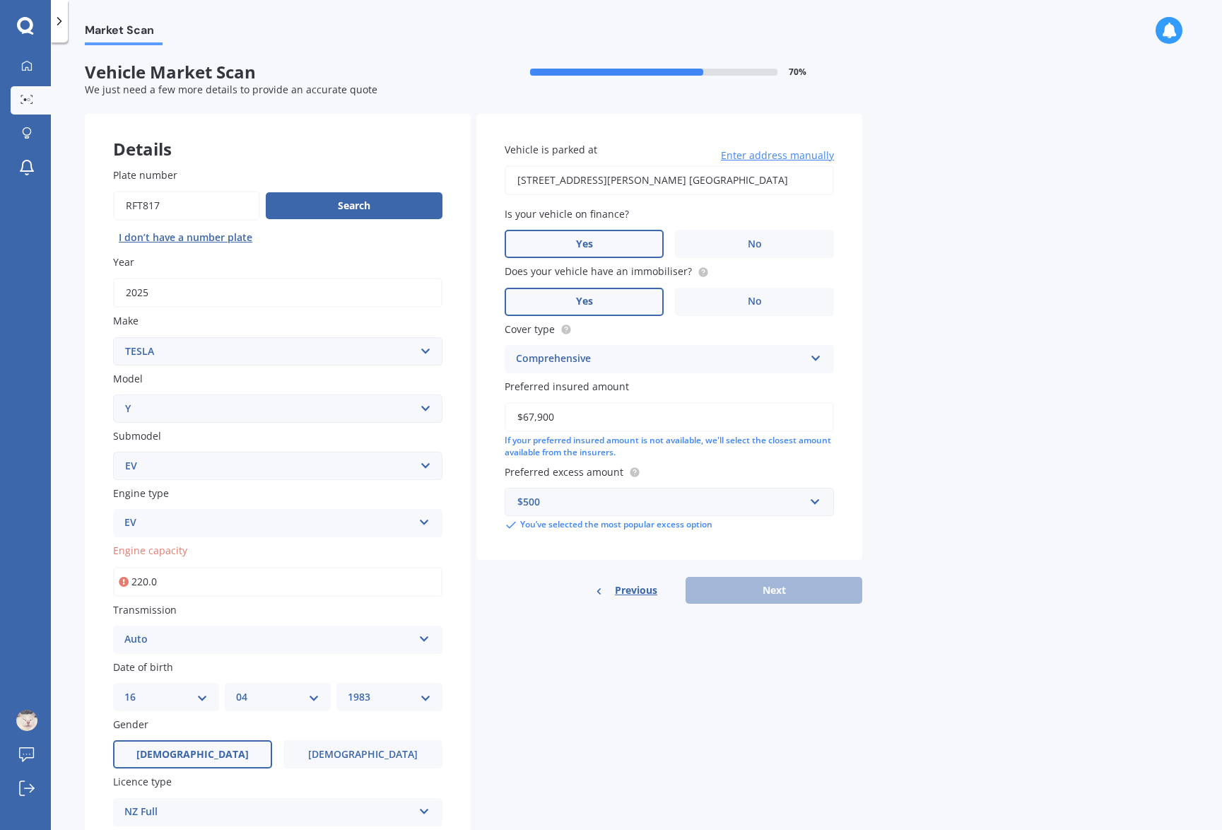
click at [186, 587] on input "220.0" at bounding box center [277, 582] width 329 height 30
drag, startPoint x: 184, startPoint y: 583, endPoint x: 147, endPoint y: 587, distance: 37.1
click at [147, 587] on input "220.0" at bounding box center [277, 582] width 329 height 30
click at [782, 585] on div "Previous Next" at bounding box center [669, 590] width 386 height 27
click at [579, 630] on div "Details Plate number Search I don’t have a number plate Year 2025 Make Select m…" at bounding box center [474, 618] width 778 height 1009
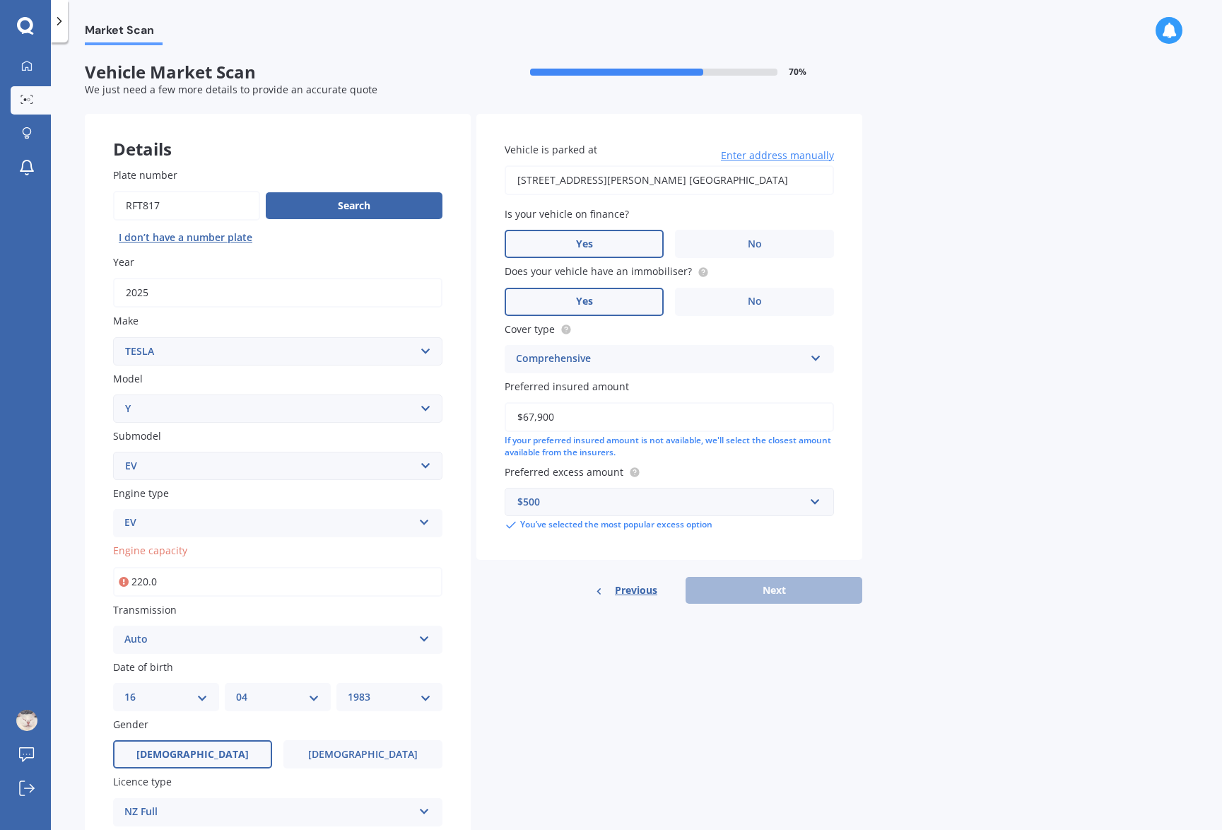
click at [238, 580] on input "220.0" at bounding box center [277, 582] width 329 height 30
type input "2.0"
click at [754, 589] on button "Next" at bounding box center [774, 590] width 177 height 27
select select "16"
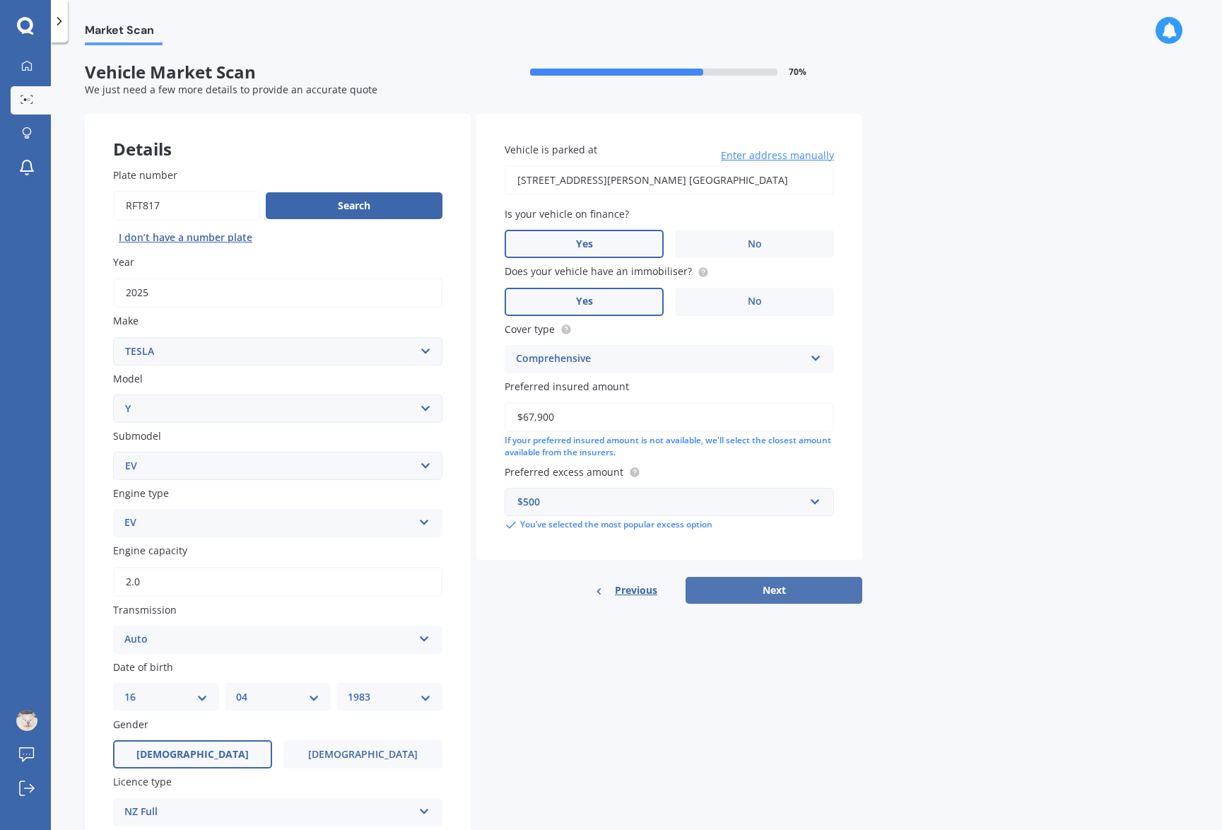
select select "04"
select select "1983"
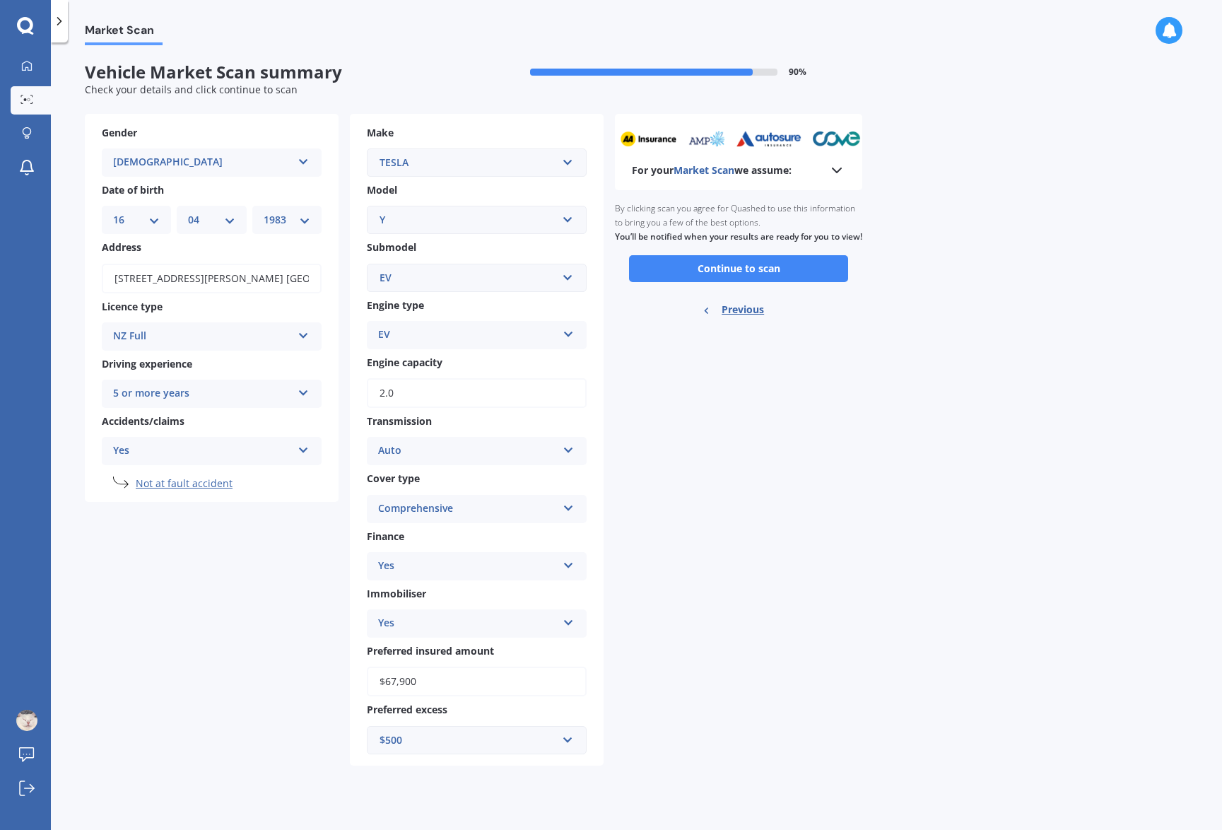
click at [766, 282] on button "Continue to scan" at bounding box center [738, 268] width 219 height 27
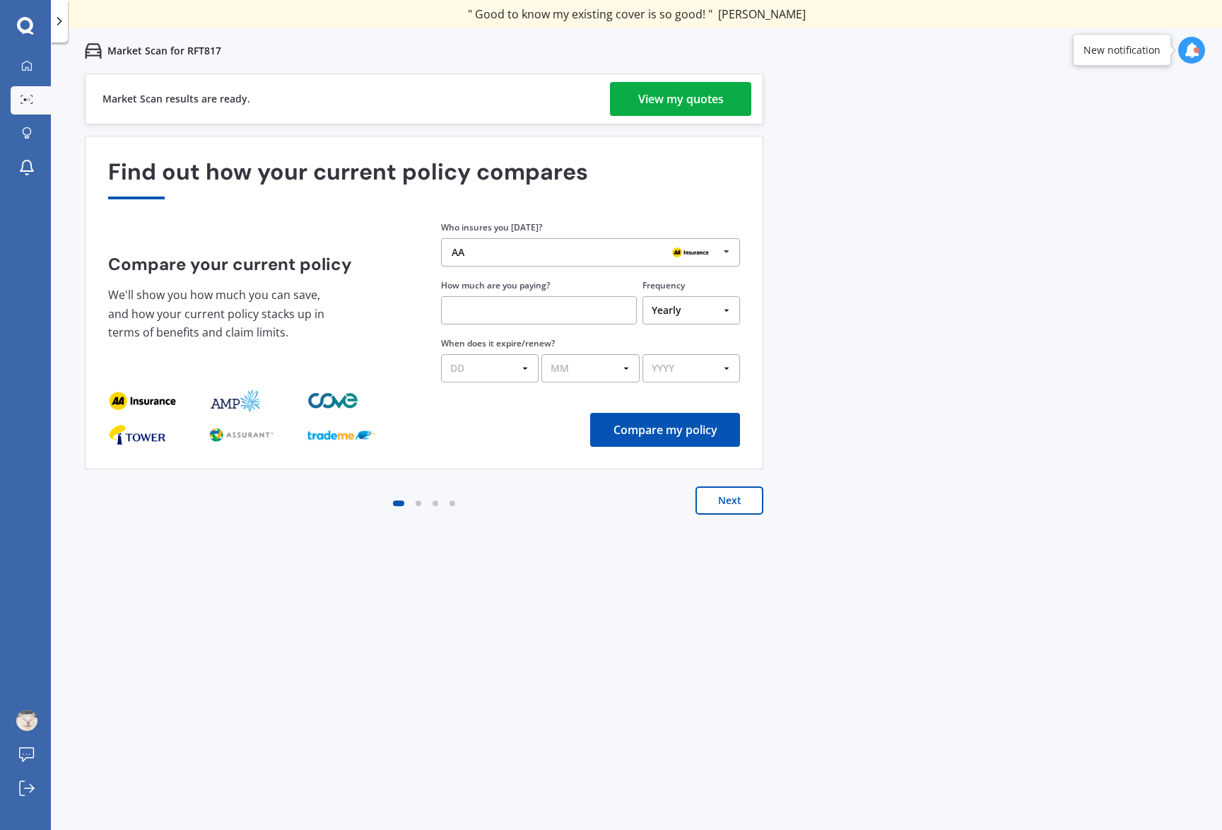
click at [717, 95] on div "View my quotes" at bounding box center [681, 99] width 86 height 34
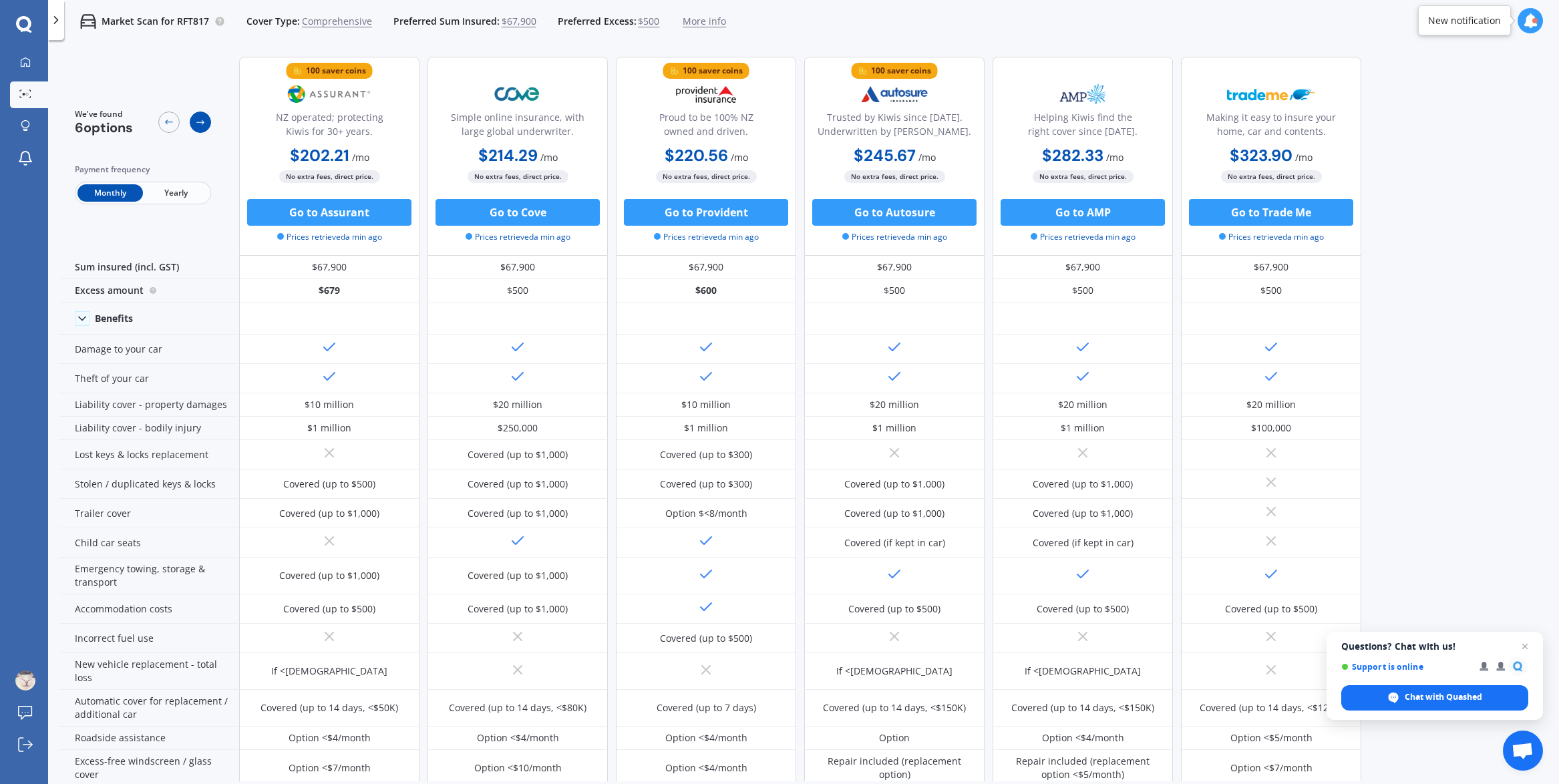
click at [208, 124] on div at bounding box center [200, 122] width 22 height 22
click at [172, 128] on div at bounding box center [169, 122] width 22 height 22
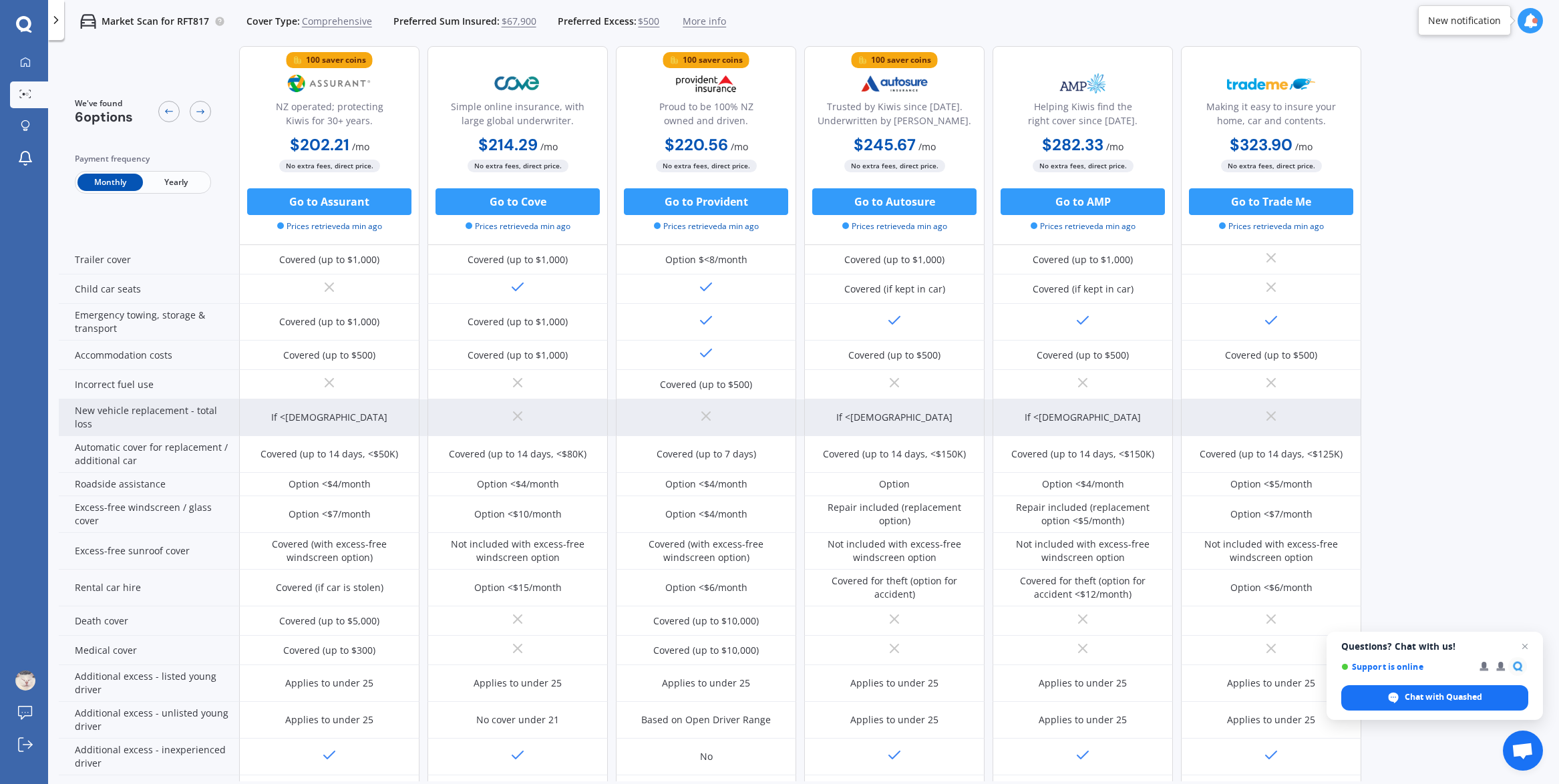
scroll to position [369, 0]
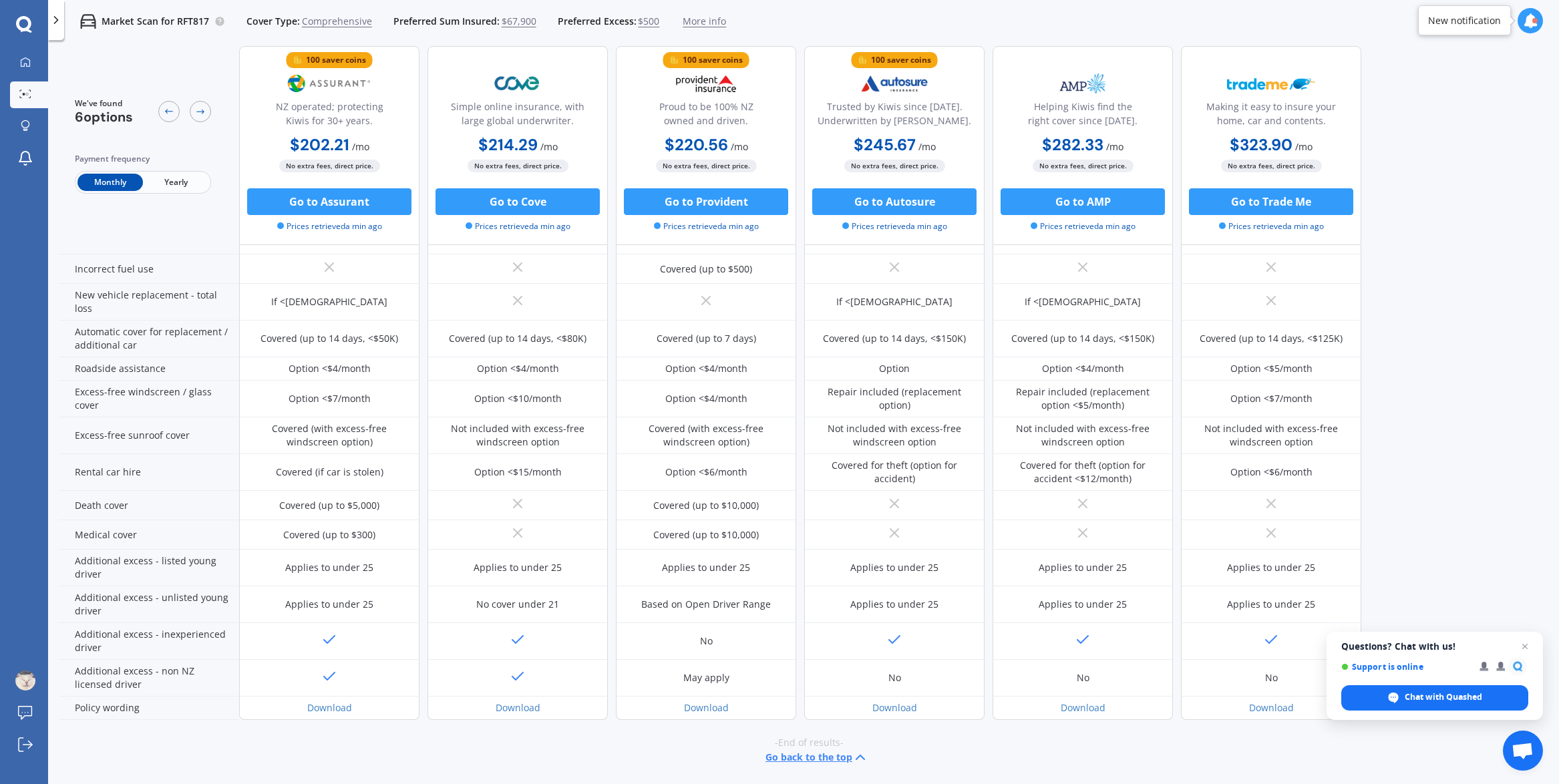
click at [56, 23] on polyline at bounding box center [57, 20] width 4 height 7
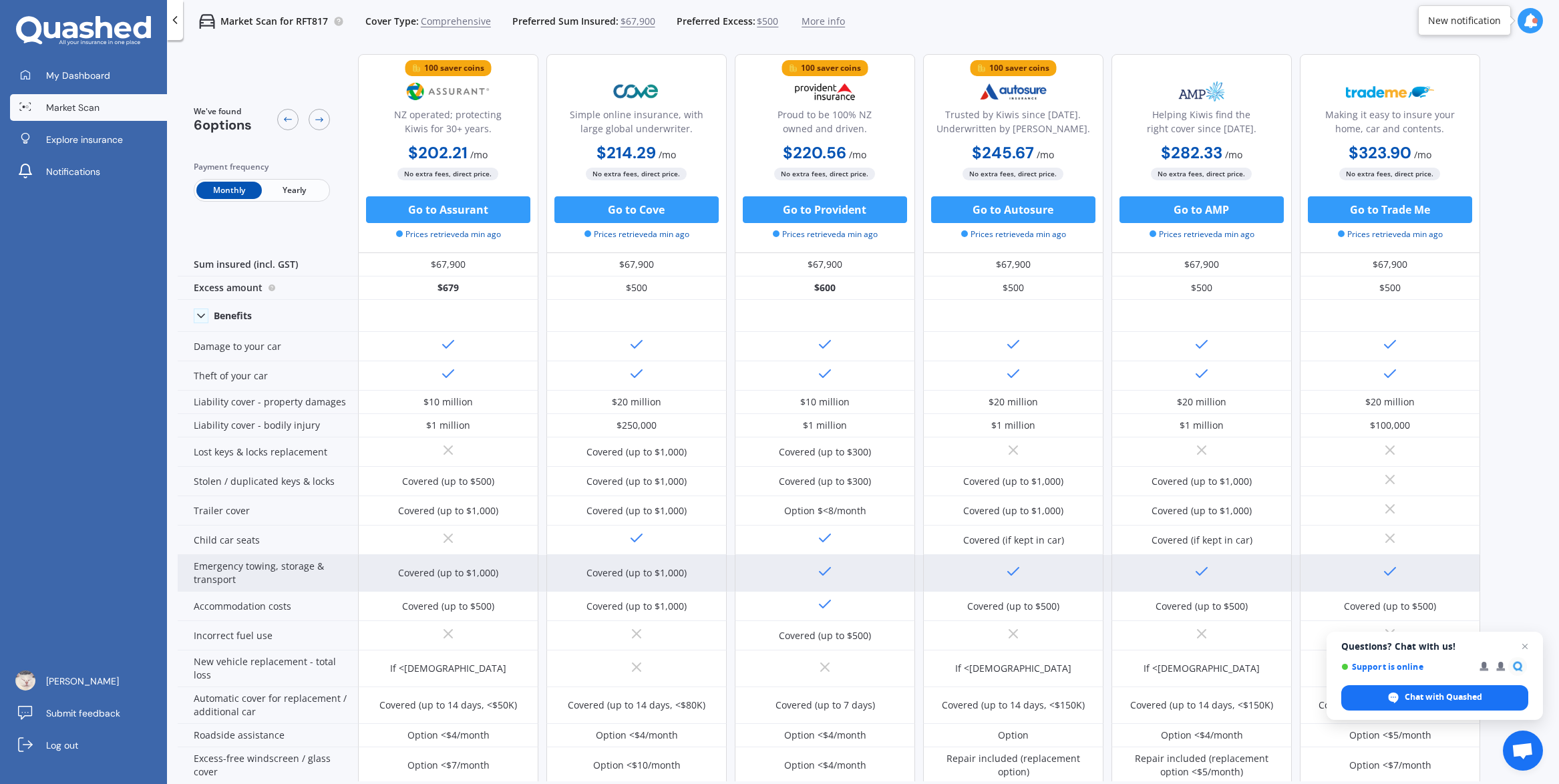
scroll to position [0, 0]
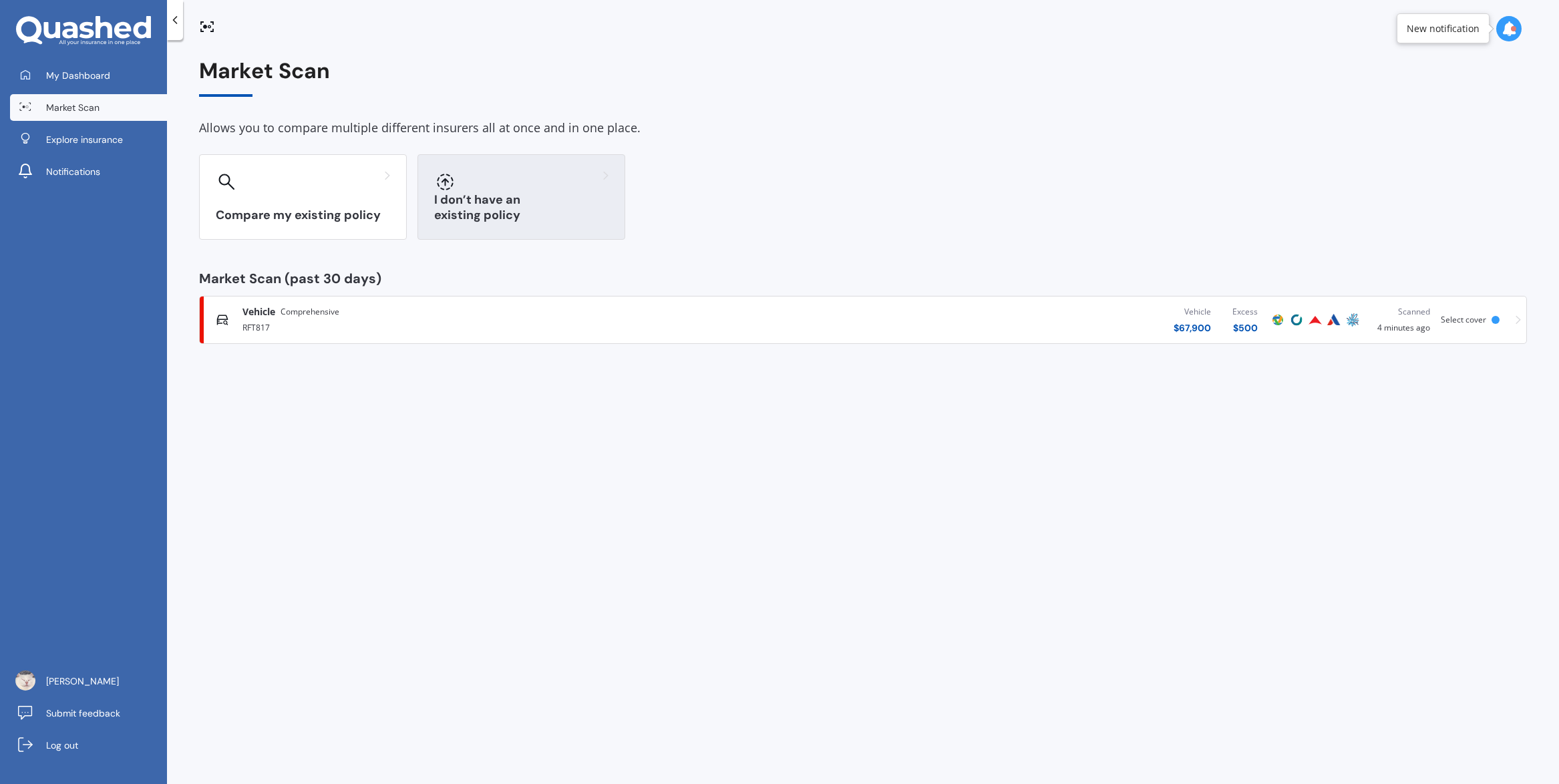
click at [501, 186] on div at bounding box center [522, 181] width 175 height 22
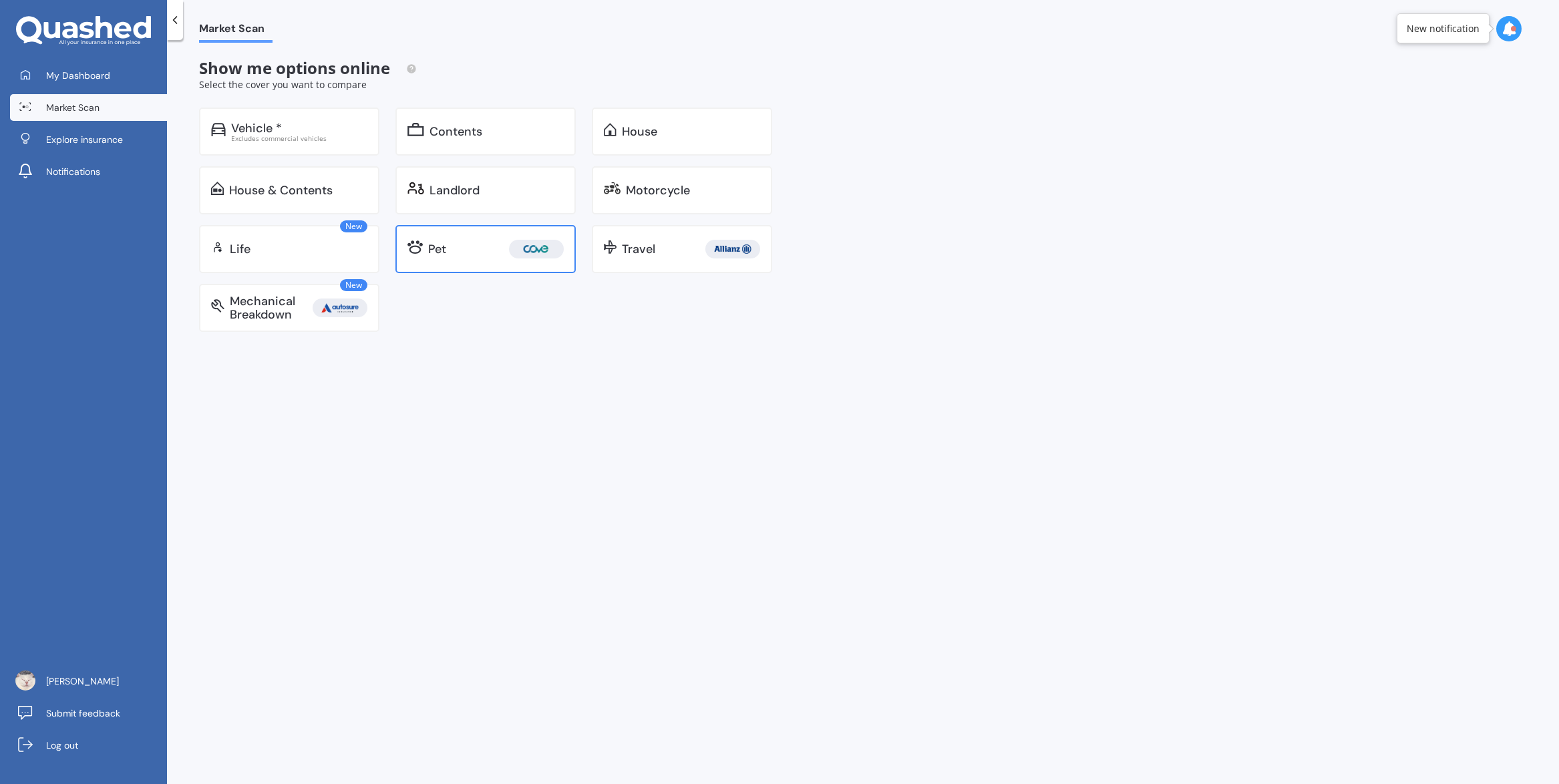
click at [475, 254] on div "Pet" at bounding box center [496, 249] width 136 height 19
click at [278, 120] on div "Vehicle * Excludes commercial vehicles" at bounding box center [289, 131] width 180 height 48
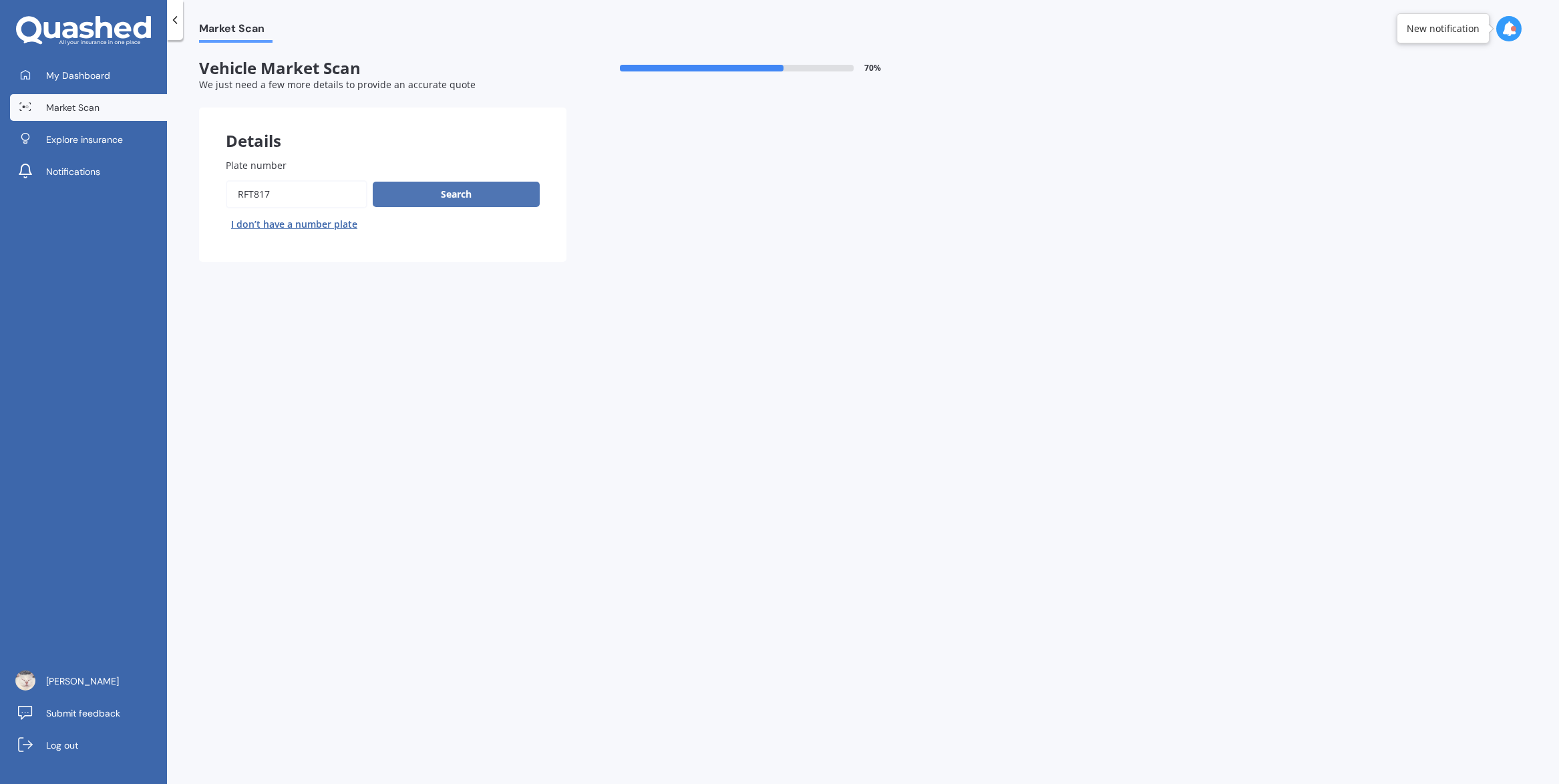
click at [419, 196] on button "Search" at bounding box center [455, 194] width 167 height 26
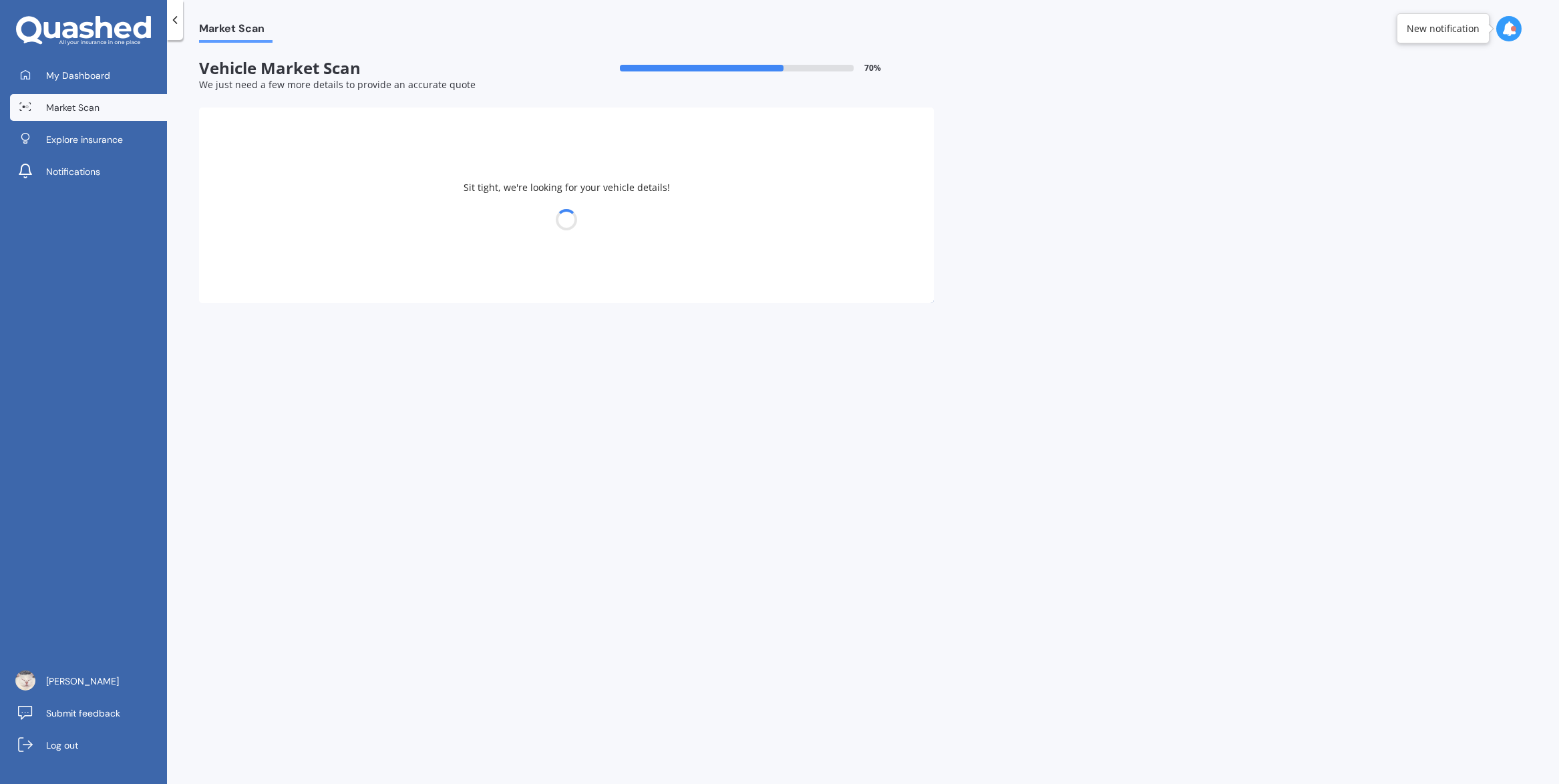
select select "16"
select select "04"
select select "1983"
